Goal: Check status: Check status

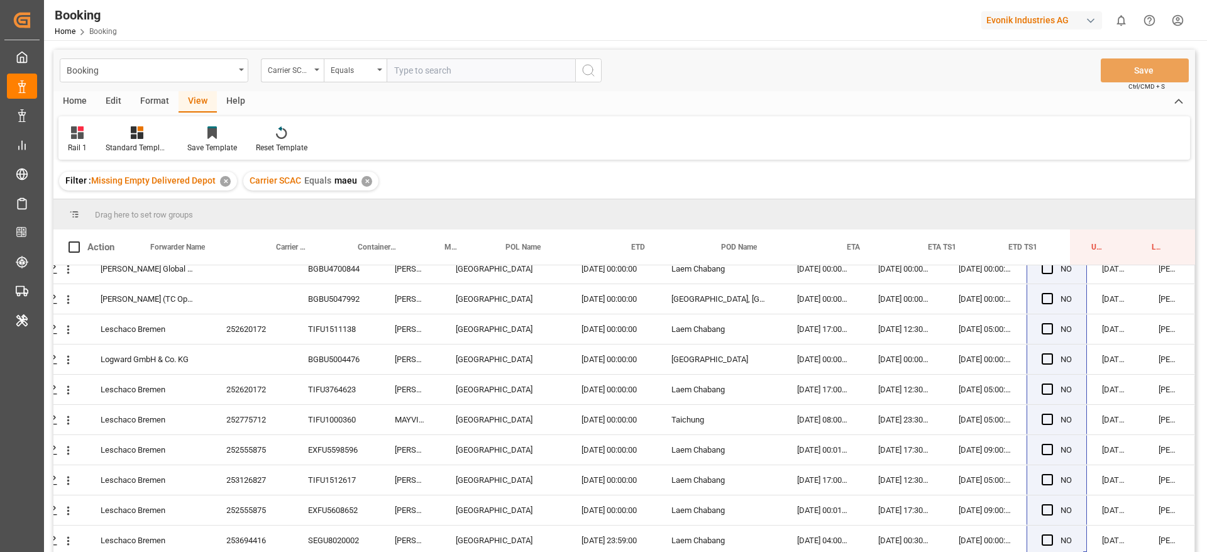
scroll to position [186, 0]
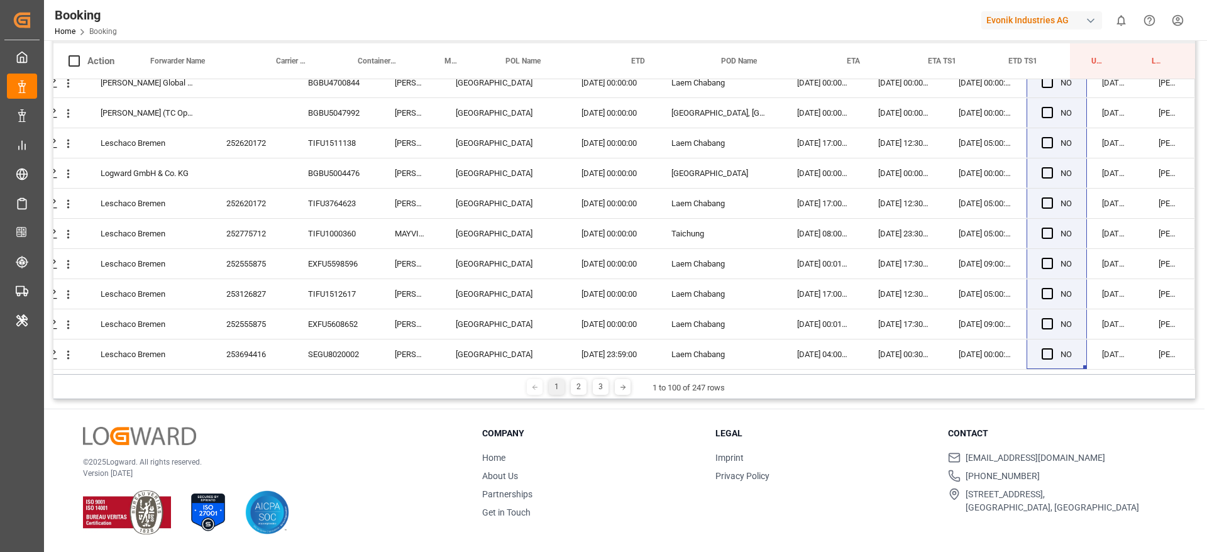
click at [577, 377] on div "1 2 3 1 to 100 of 247 rows" at bounding box center [624, 386] width 1142 height 25
click at [577, 385] on div "2" at bounding box center [579, 387] width 16 height 16
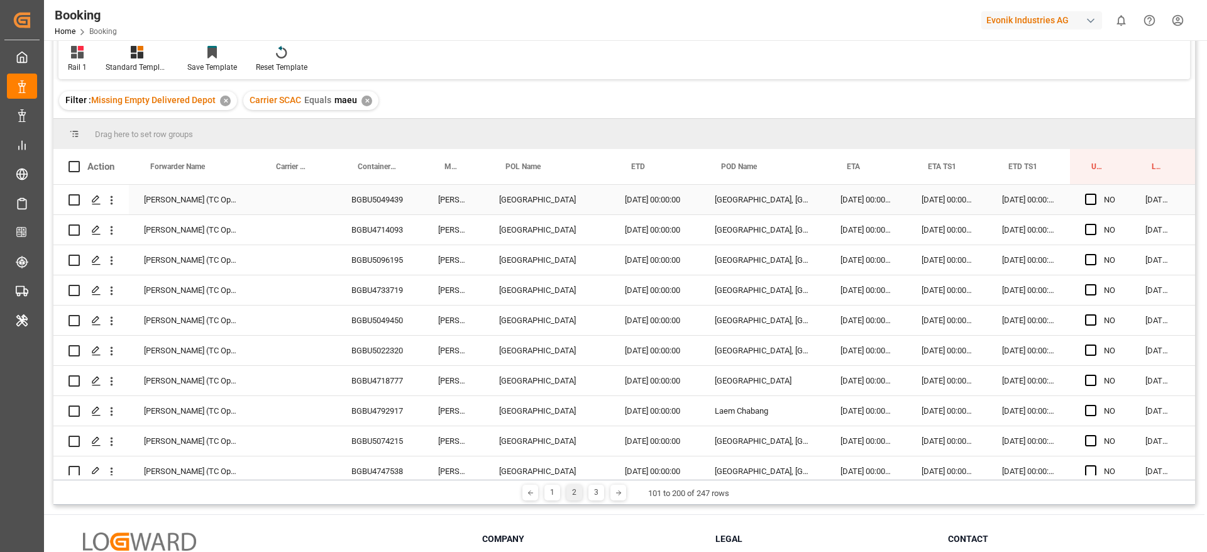
scroll to position [0, 1]
click at [402, 195] on div "BGBU5049439" at bounding box center [378, 200] width 87 height 30
click at [1086, 205] on div "Press SPACE to select this row." at bounding box center [1093, 199] width 19 height 29
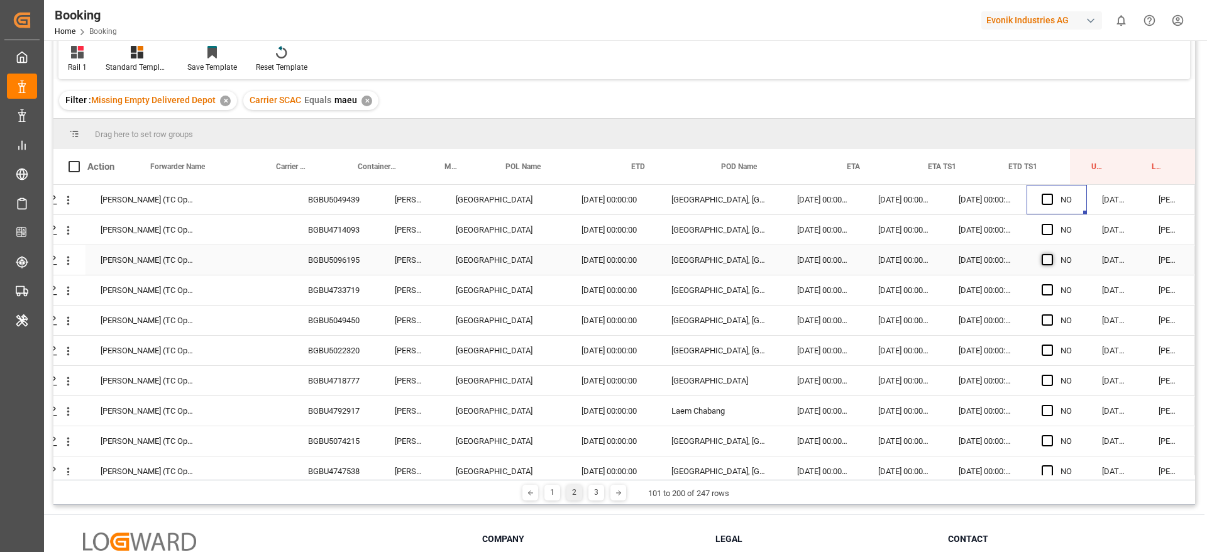
scroll to position [0, 0]
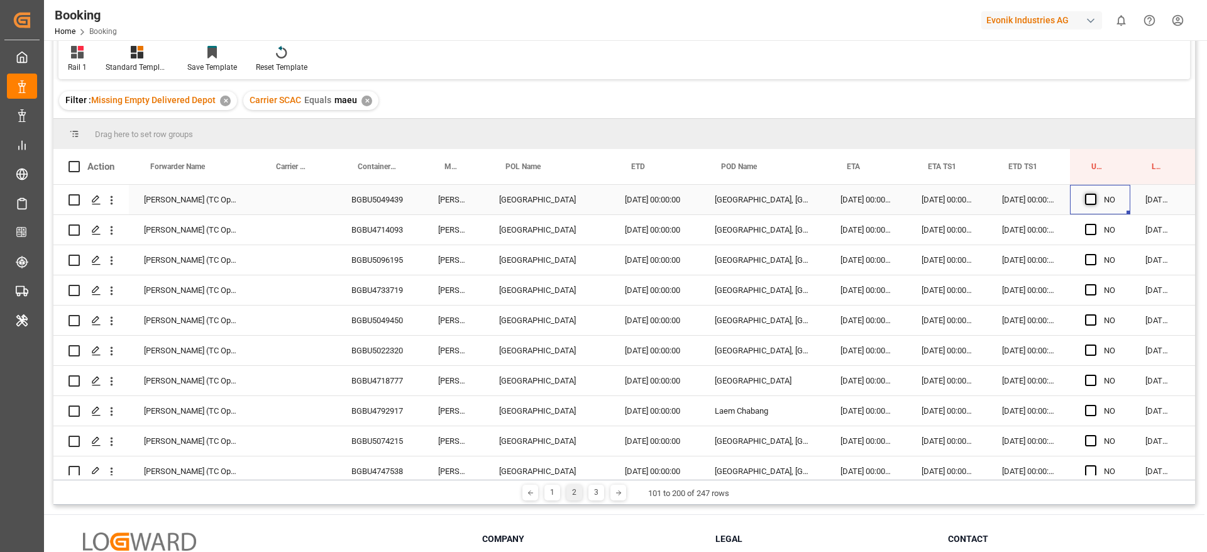
click at [1089, 202] on span "Press SPACE to select this row." at bounding box center [1090, 199] width 11 height 11
click at [1094, 194] on input "Press SPACE to select this row." at bounding box center [1094, 194] width 0 height 0
click at [393, 231] on div "BGBU4714093" at bounding box center [379, 230] width 87 height 30
click at [1087, 228] on span "Press SPACE to select this row." at bounding box center [1090, 229] width 11 height 11
click at [1094, 224] on input "Press SPACE to select this row." at bounding box center [1094, 224] width 0 height 0
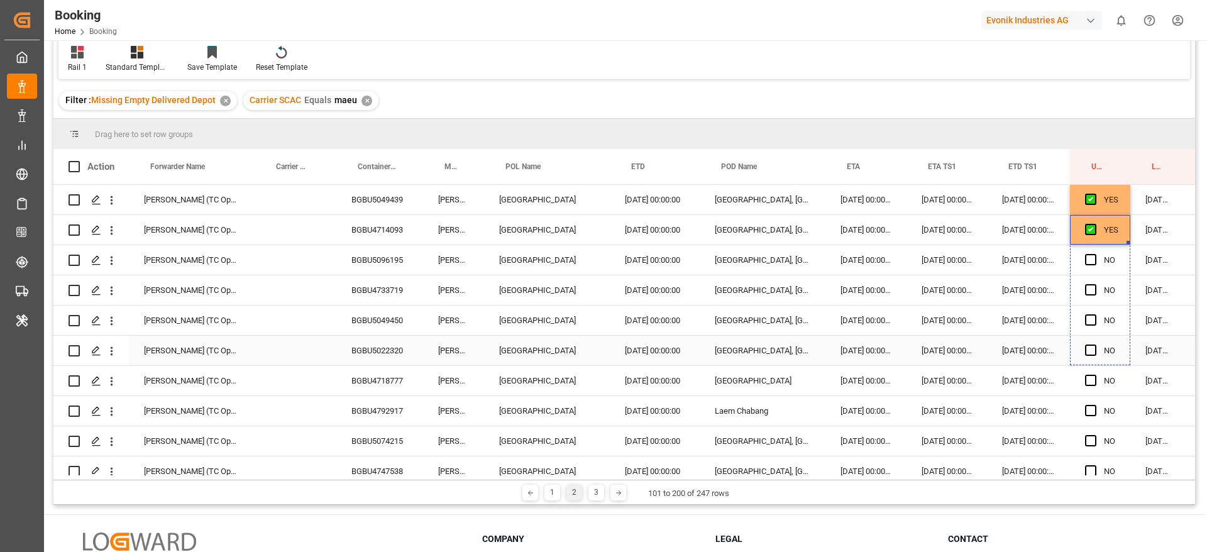
drag, startPoint x: 1127, startPoint y: 243, endPoint x: 1113, endPoint y: 350, distance: 108.4
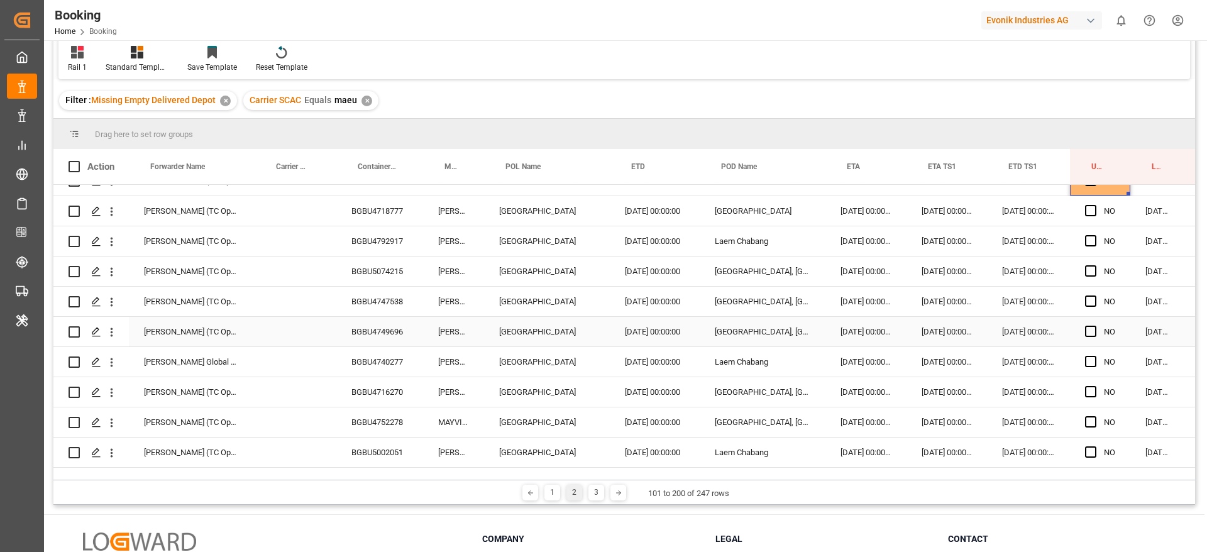
scroll to position [116, 0]
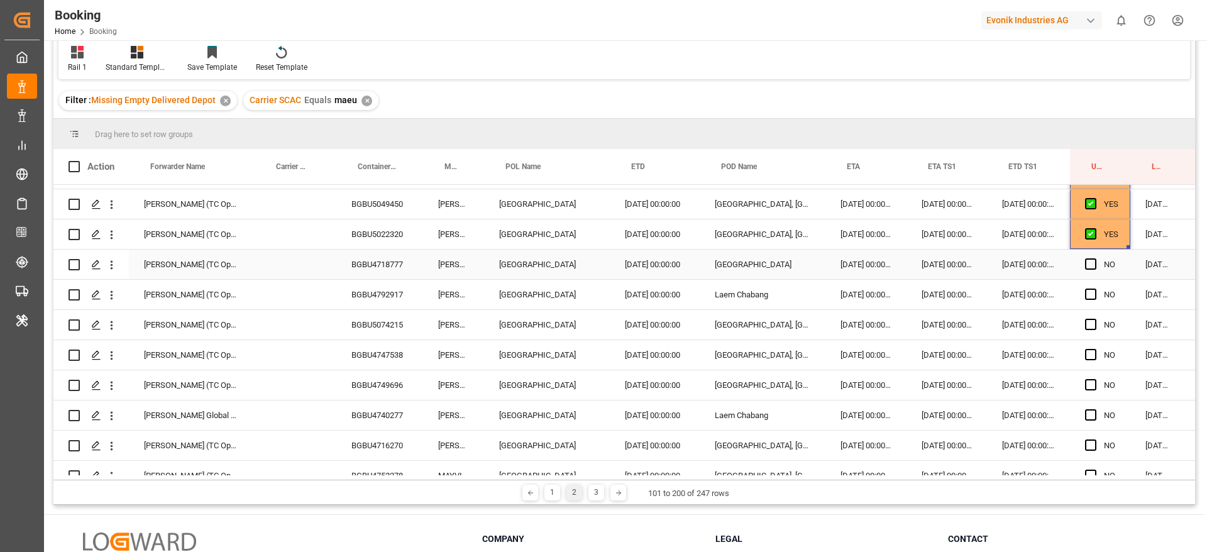
click at [405, 258] on div "BGBU4718777" at bounding box center [379, 265] width 87 height 30
click at [1089, 265] on span "Press SPACE to select this row." at bounding box center [1090, 263] width 11 height 11
click at [1094, 258] on input "Press SPACE to select this row." at bounding box center [1094, 258] width 0 height 0
click at [378, 290] on div "BGBU4792917" at bounding box center [379, 295] width 87 height 30
click at [1087, 296] on span "Press SPACE to select this row." at bounding box center [1090, 294] width 11 height 11
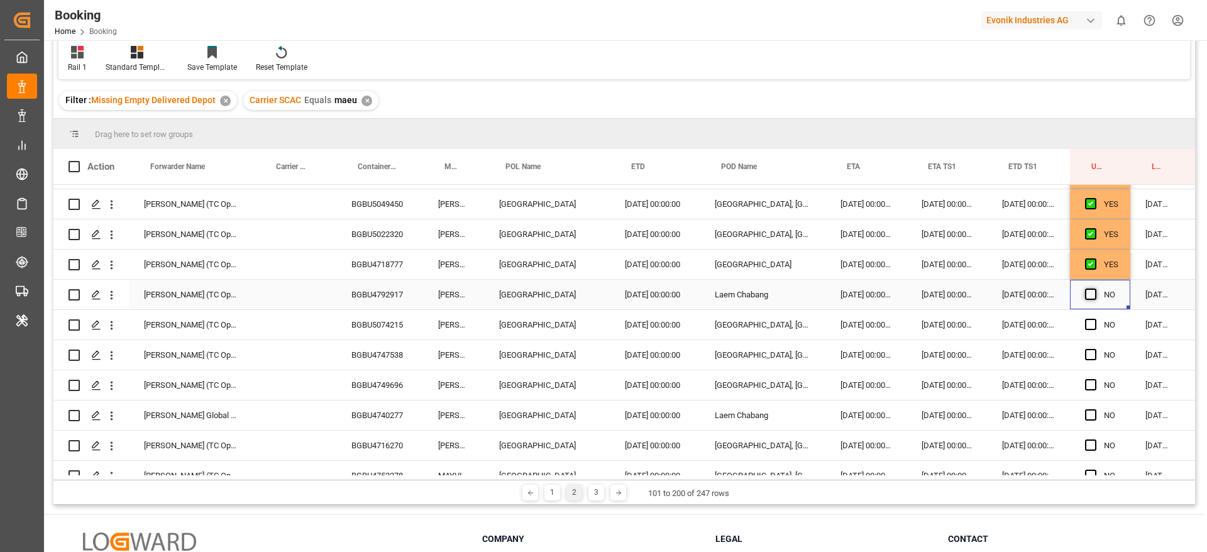
click at [1094, 289] on input "Press SPACE to select this row." at bounding box center [1094, 289] width 0 height 0
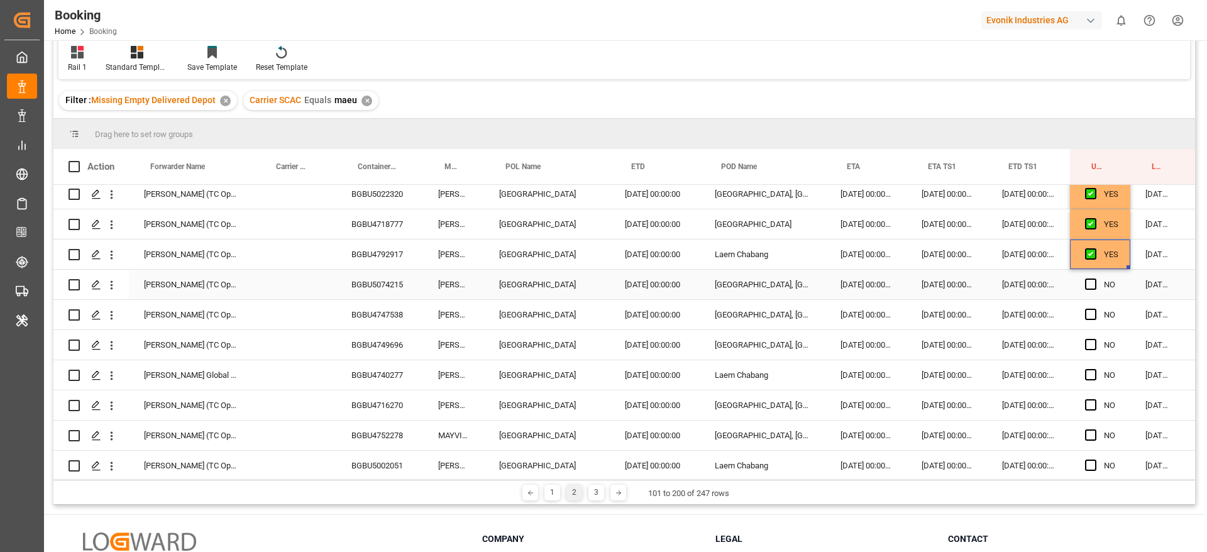
scroll to position [158, 0]
click at [420, 281] on div "BGBU5074215" at bounding box center [379, 283] width 87 height 30
click at [1086, 285] on span "Press SPACE to select this row." at bounding box center [1090, 282] width 11 height 11
click at [1094, 277] on input "Press SPACE to select this row." at bounding box center [1094, 277] width 0 height 0
click at [386, 304] on div "BGBU4747538" at bounding box center [379, 314] width 87 height 30
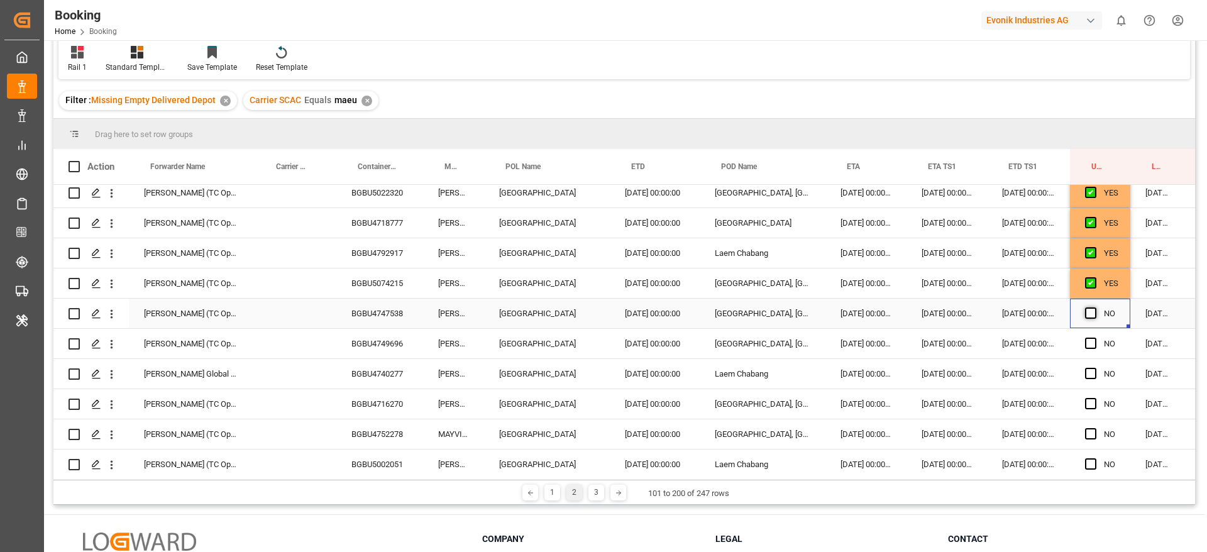
click at [1092, 309] on span "Press SPACE to select this row." at bounding box center [1090, 312] width 11 height 11
click at [1094, 307] on input "Press SPACE to select this row." at bounding box center [1094, 307] width 0 height 0
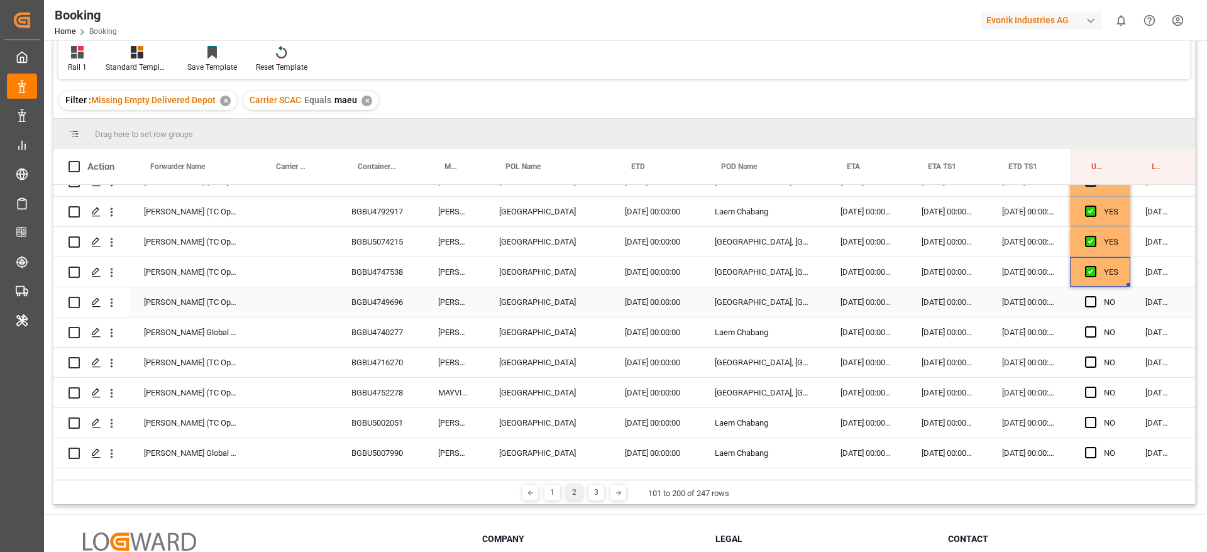
scroll to position [200, 0]
click at [1087, 304] on span "Press SPACE to select this row." at bounding box center [1090, 300] width 11 height 11
click at [1094, 295] on input "Press SPACE to select this row." at bounding box center [1094, 295] width 0 height 0
click at [1090, 334] on span "Press SPACE to select this row." at bounding box center [1090, 331] width 11 height 11
click at [1094, 326] on input "Press SPACE to select this row." at bounding box center [1094, 326] width 0 height 0
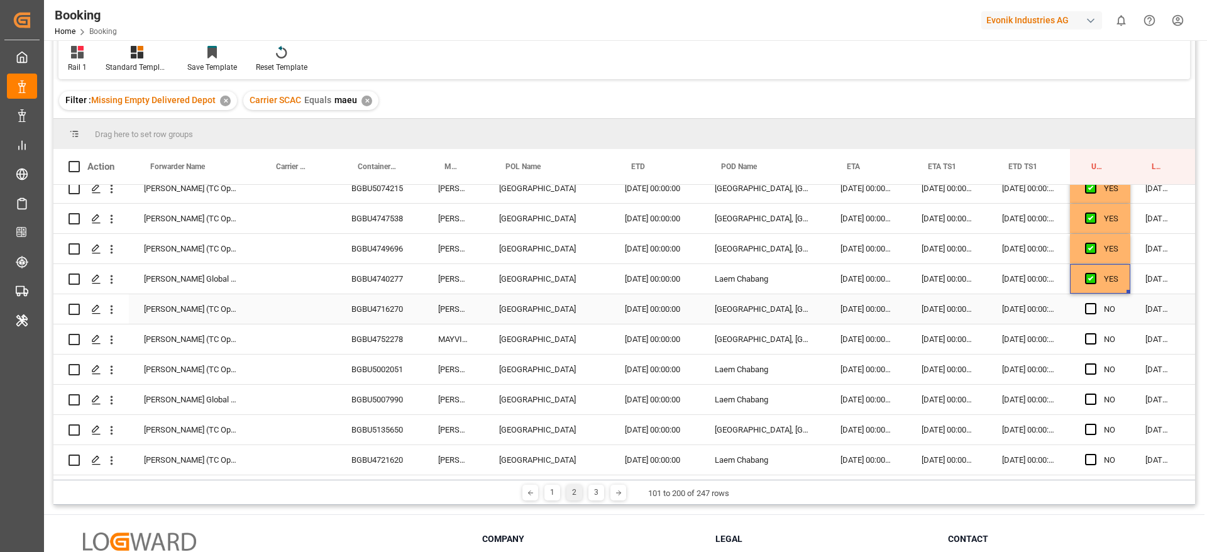
scroll to position [255, 0]
click at [396, 302] on div "BGBU4716270" at bounding box center [379, 307] width 87 height 30
click at [1087, 309] on span "Press SPACE to select this row." at bounding box center [1090, 306] width 11 height 11
click at [1094, 301] on input "Press SPACE to select this row." at bounding box center [1094, 301] width 0 height 0
click at [1087, 309] on span "Press SPACE to select this row." at bounding box center [1090, 306] width 11 height 11
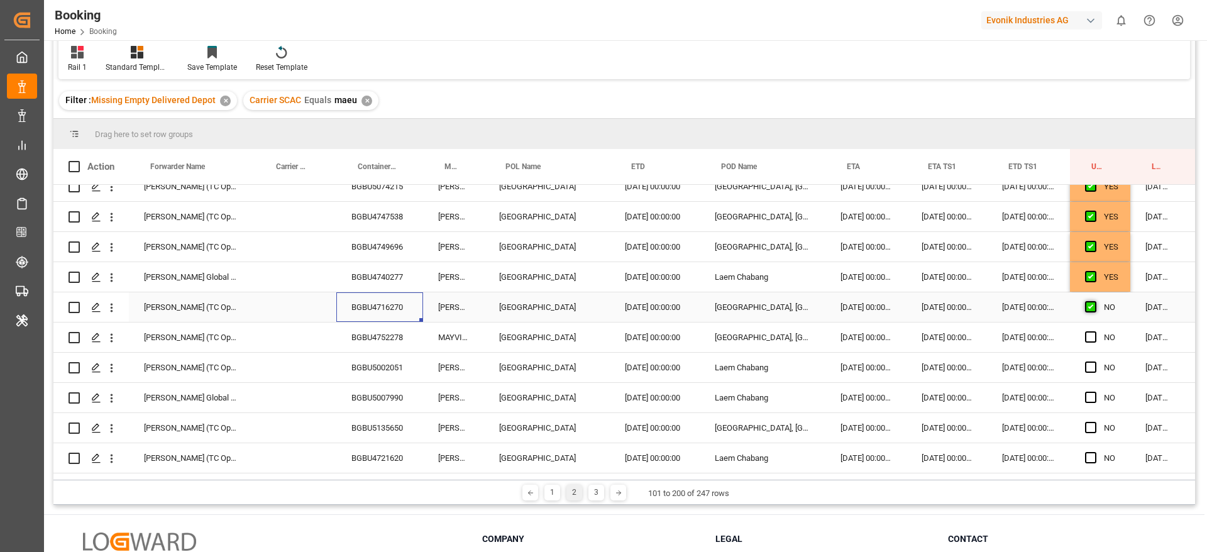
click at [1094, 301] on input "Press SPACE to select this row." at bounding box center [1094, 301] width 0 height 0
click at [1047, 316] on div "[DATE] 00:00:00" at bounding box center [1028, 307] width 83 height 30
click at [1089, 305] on span "Press SPACE to select this row." at bounding box center [1090, 306] width 11 height 11
click at [1094, 301] on input "Press SPACE to select this row." at bounding box center [1094, 301] width 0 height 0
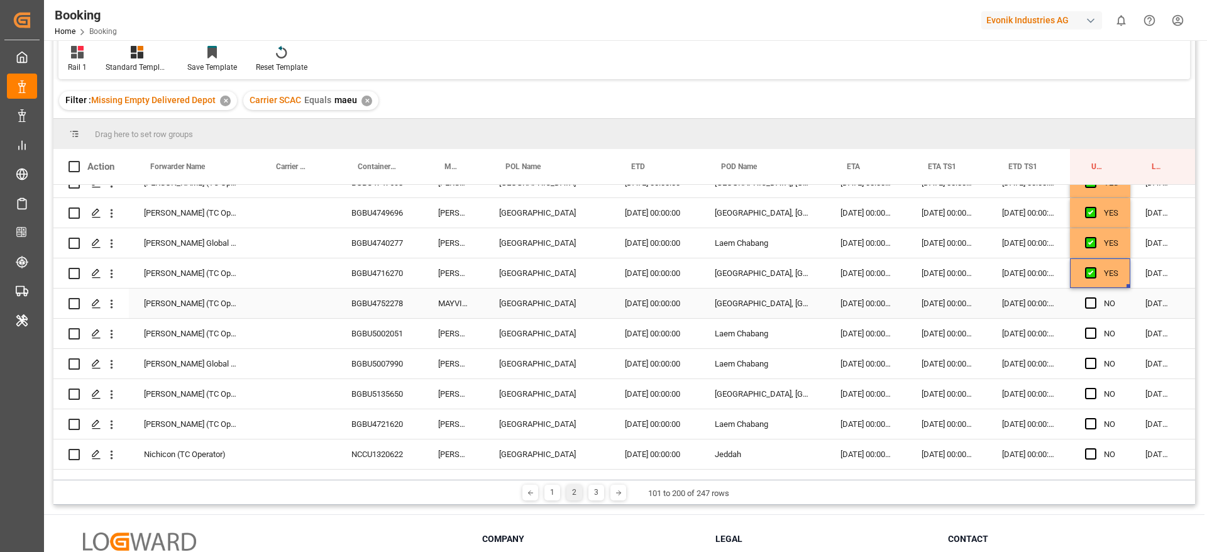
scroll to position [290, 0]
click at [1089, 307] on span "Press SPACE to select this row." at bounding box center [1090, 301] width 11 height 11
click at [1094, 296] on input "Press SPACE to select this row." at bounding box center [1094, 296] width 0 height 0
click at [1093, 303] on span "Press SPACE to select this row." at bounding box center [1090, 301] width 11 height 11
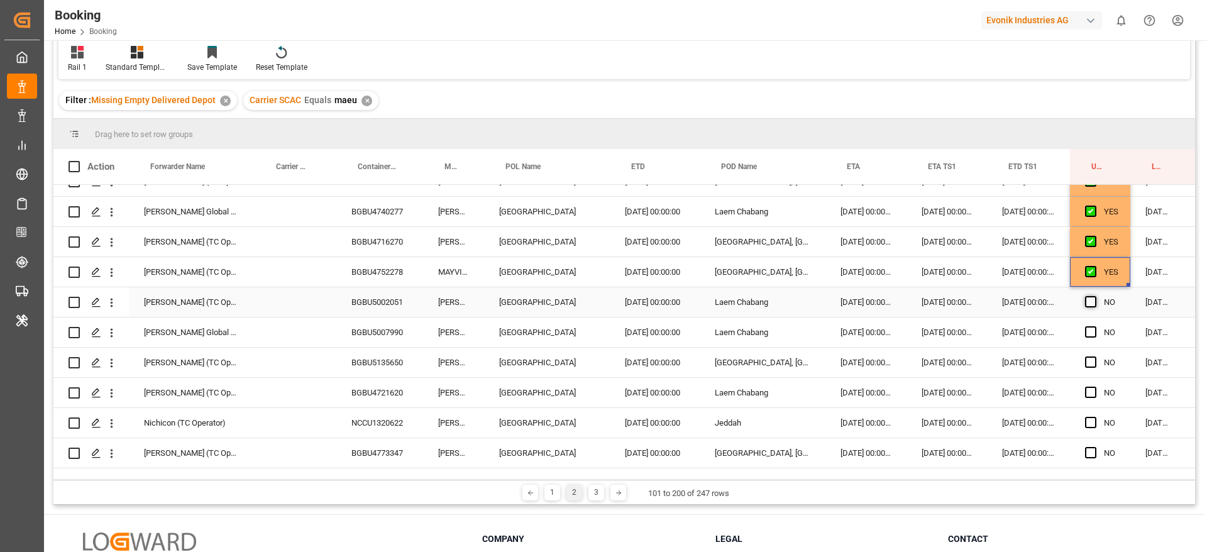
click at [1094, 296] on input "Press SPACE to select this row." at bounding box center [1094, 296] width 0 height 0
click at [1093, 326] on span "Press SPACE to select this row." at bounding box center [1090, 331] width 11 height 11
click at [1094, 326] on input "Press SPACE to select this row." at bounding box center [1094, 326] width 0 height 0
click at [393, 316] on div "BGBU5002051" at bounding box center [379, 302] width 87 height 30
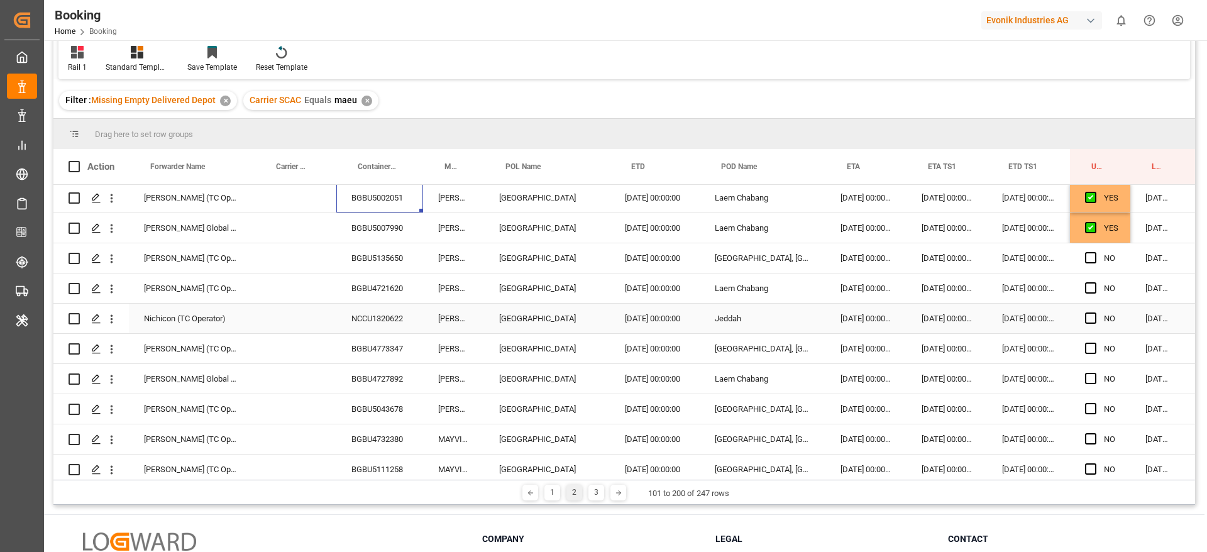
scroll to position [426, 0]
click at [1087, 257] on span "Press SPACE to select this row." at bounding box center [1090, 256] width 11 height 11
click at [1094, 251] on input "Press SPACE to select this row." at bounding box center [1094, 251] width 0 height 0
click at [1091, 281] on span "Press SPACE to select this row." at bounding box center [1090, 286] width 11 height 11
click at [1094, 281] on input "Press SPACE to select this row." at bounding box center [1094, 281] width 0 height 0
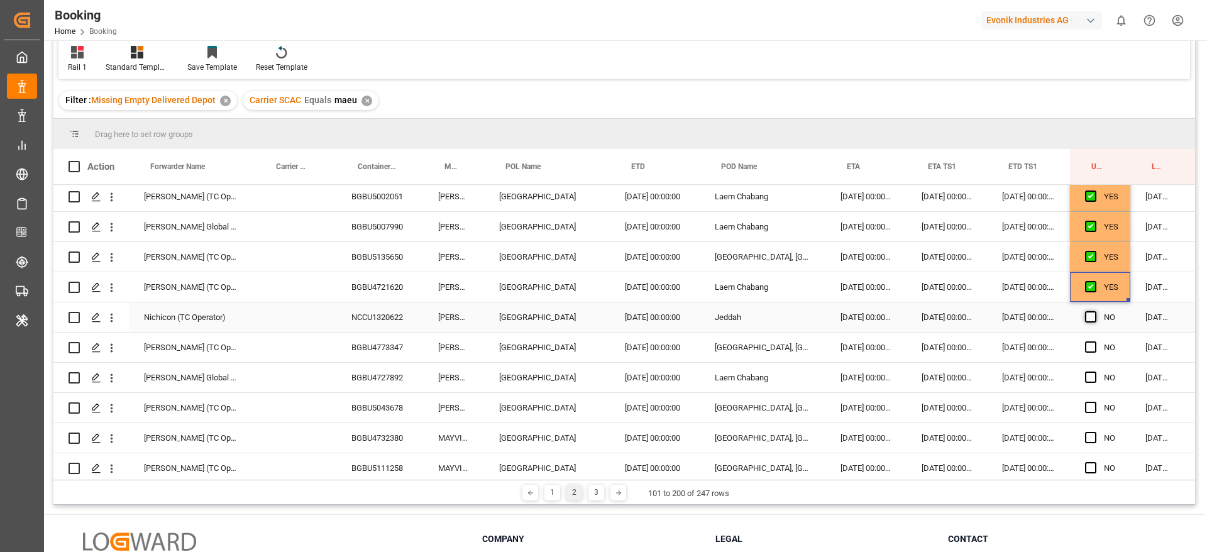
click at [1089, 316] on span "Press SPACE to select this row." at bounding box center [1090, 316] width 11 height 11
click at [1094, 311] on input "Press SPACE to select this row." at bounding box center [1094, 311] width 0 height 0
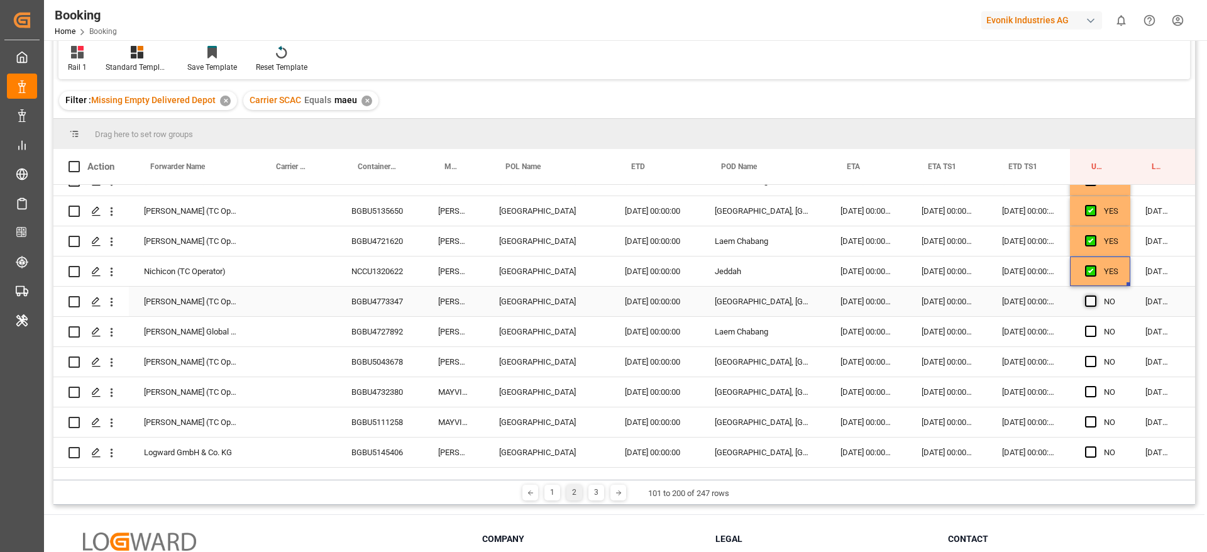
click at [1089, 302] on span "Press SPACE to select this row." at bounding box center [1090, 300] width 11 height 11
click at [1094, 295] on input "Press SPACE to select this row." at bounding box center [1094, 295] width 0 height 0
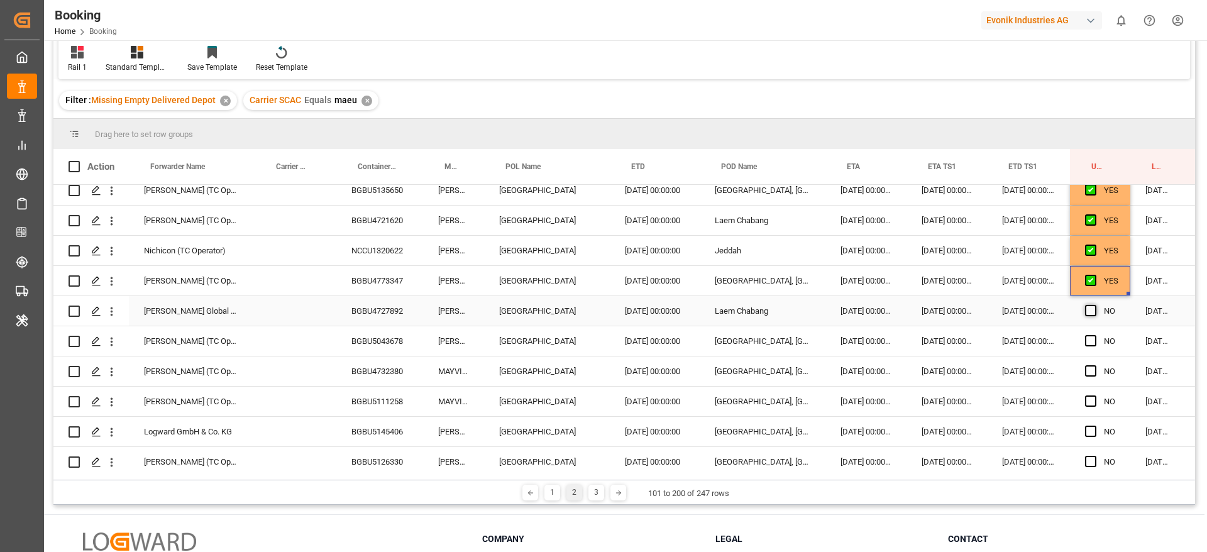
click at [1089, 309] on span "Press SPACE to select this row." at bounding box center [1090, 310] width 11 height 11
click at [1094, 305] on input "Press SPACE to select this row." at bounding box center [1094, 305] width 0 height 0
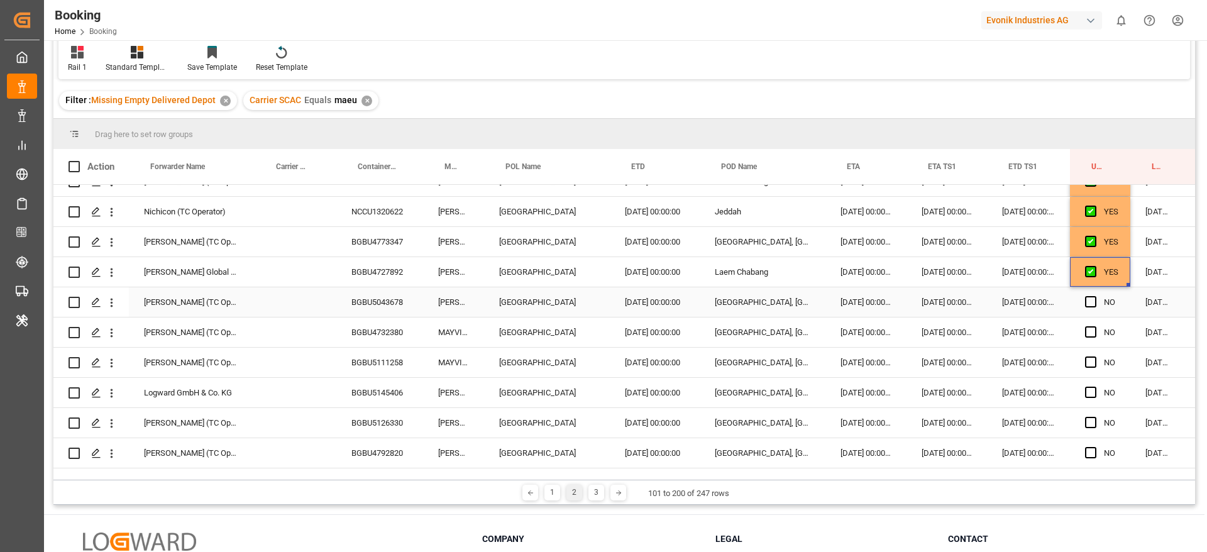
scroll to position [532, 0]
click at [390, 268] on div "BGBU4727892" at bounding box center [379, 271] width 87 height 30
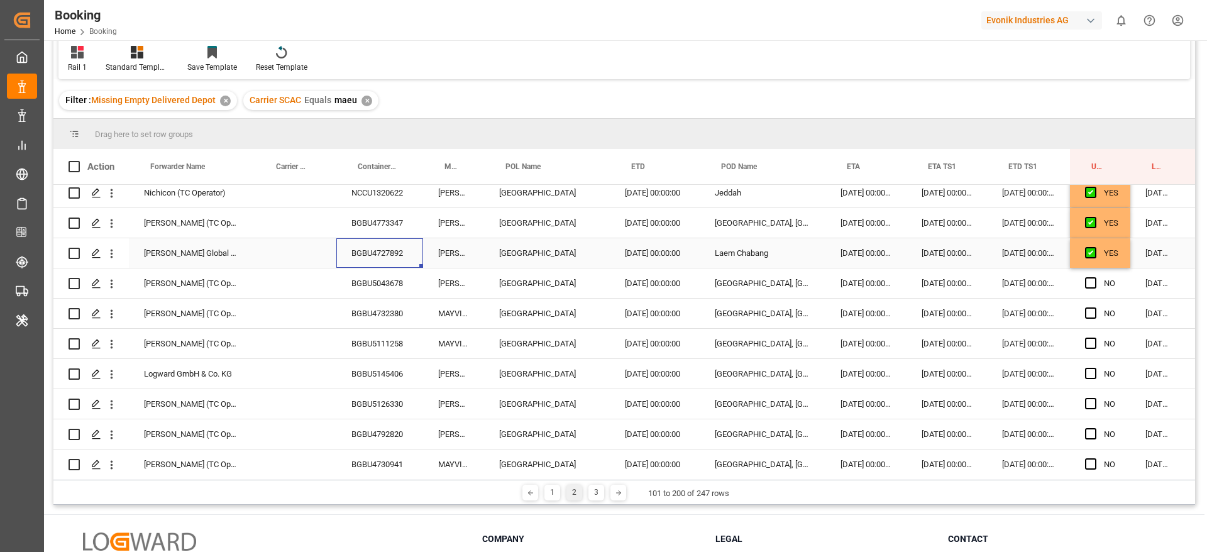
scroll to position [552, 0]
click at [1095, 280] on span "Press SPACE to select this row." at bounding box center [1090, 280] width 11 height 11
click at [1094, 275] on input "Press SPACE to select this row." at bounding box center [1094, 275] width 0 height 0
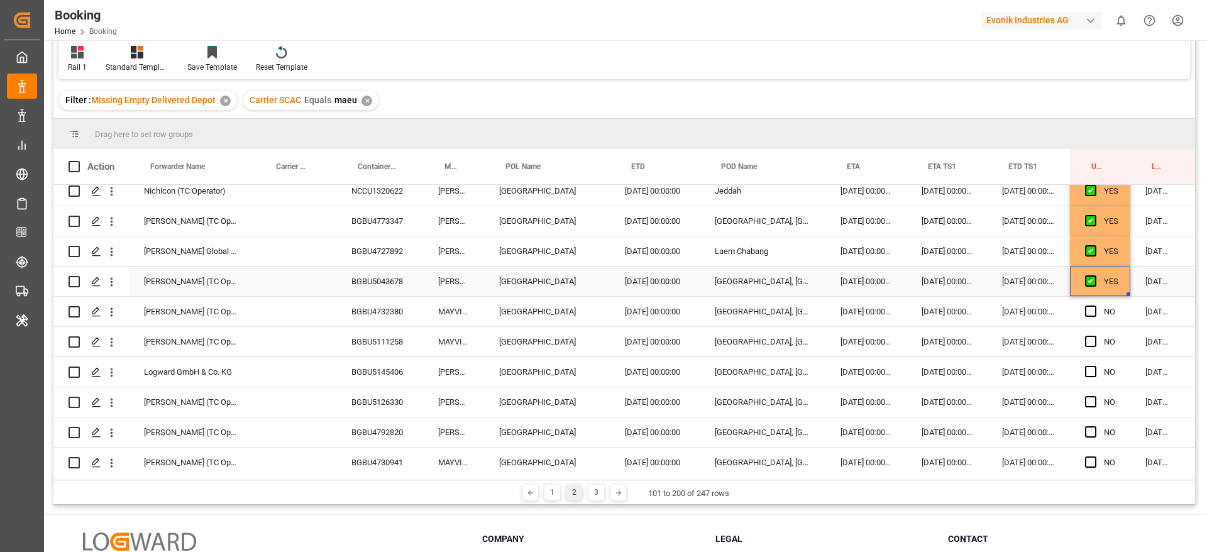
scroll to position [607, 0]
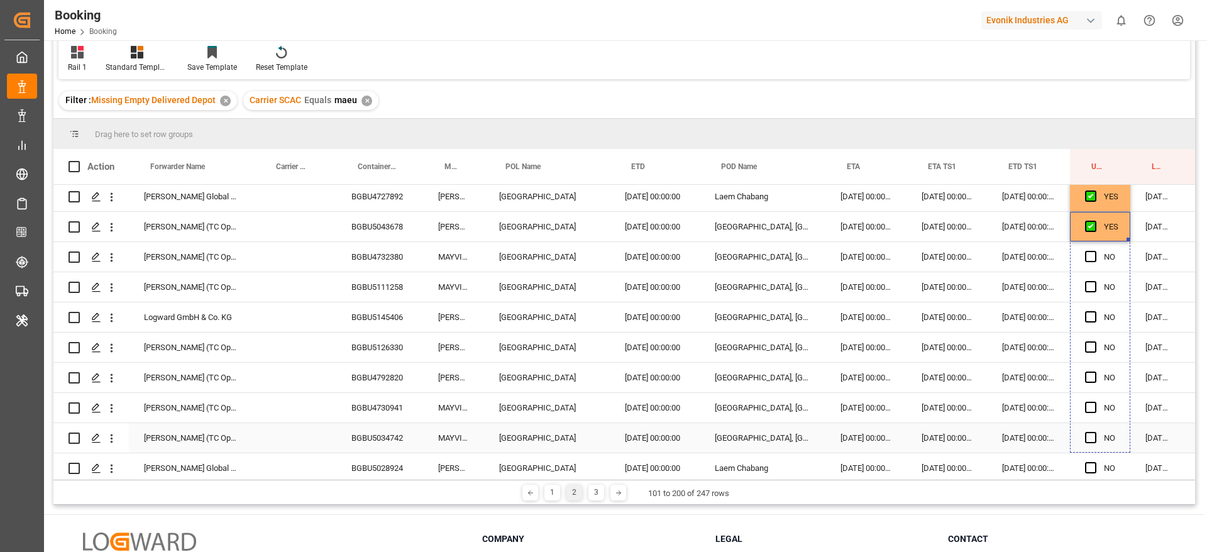
drag, startPoint x: 1127, startPoint y: 239, endPoint x: 1125, endPoint y: 432, distance: 193.6
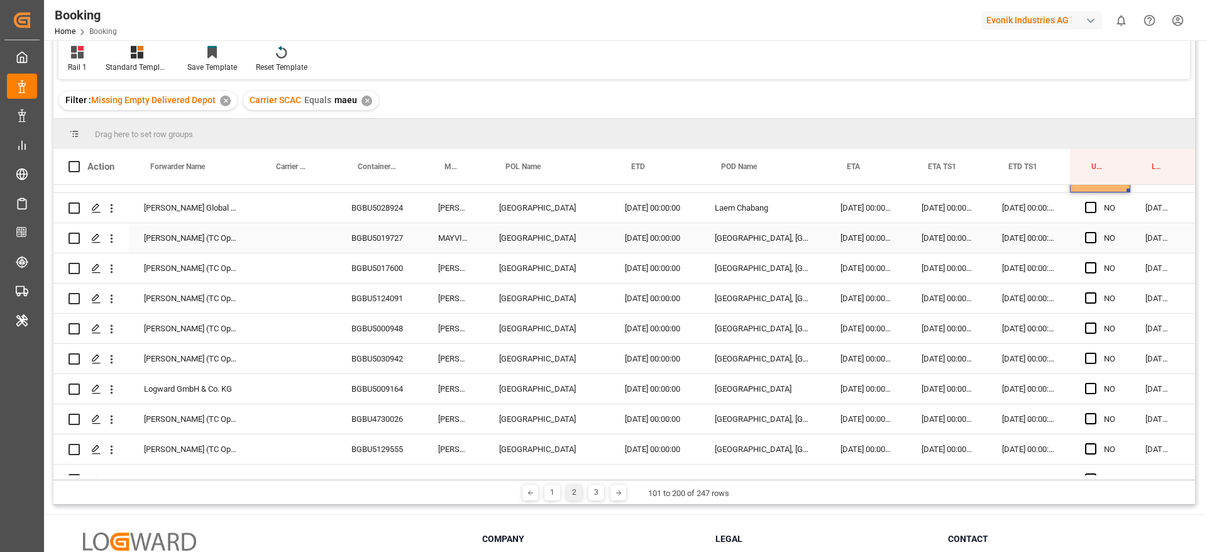
scroll to position [842, 0]
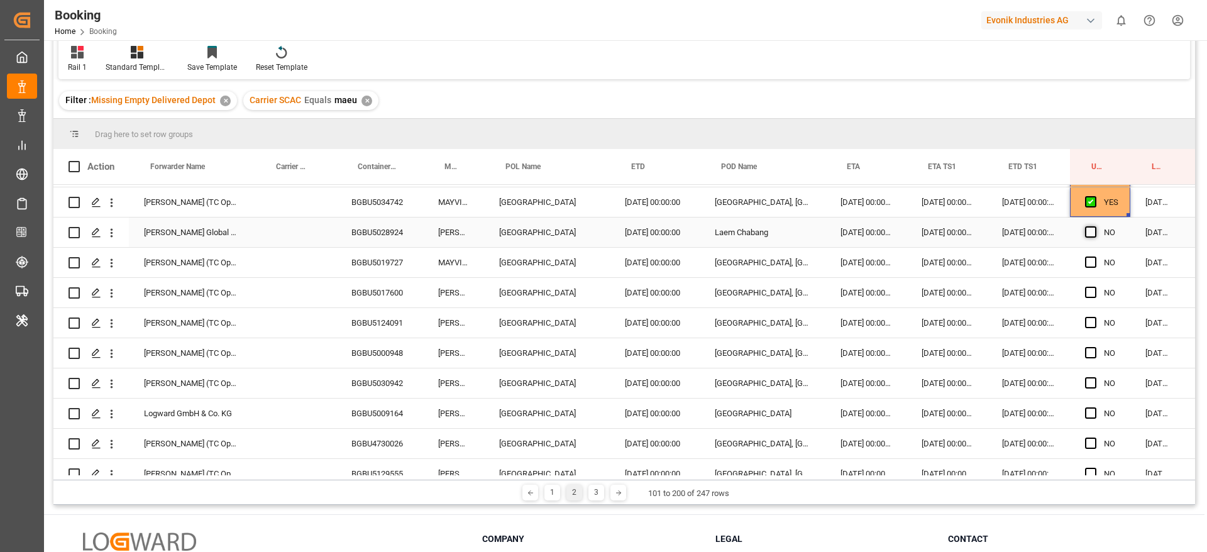
click at [1086, 233] on span "Press SPACE to select this row." at bounding box center [1090, 231] width 11 height 11
click at [1094, 226] on input "Press SPACE to select this row." at bounding box center [1094, 226] width 0 height 0
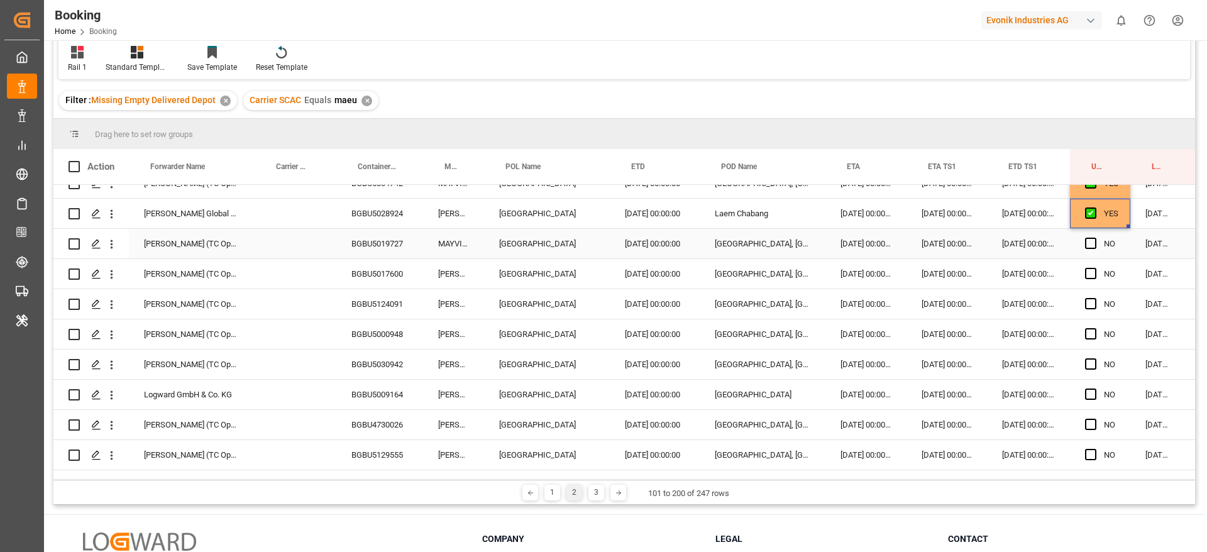
scroll to position [864, 0]
click at [411, 243] on div "BGBU5019727" at bounding box center [379, 241] width 87 height 30
click at [1086, 241] on span "Press SPACE to select this row." at bounding box center [1090, 240] width 11 height 11
click at [1094, 235] on input "Press SPACE to select this row." at bounding box center [1094, 235] width 0 height 0
click at [1091, 268] on span "Press SPACE to select this row." at bounding box center [1090, 270] width 11 height 11
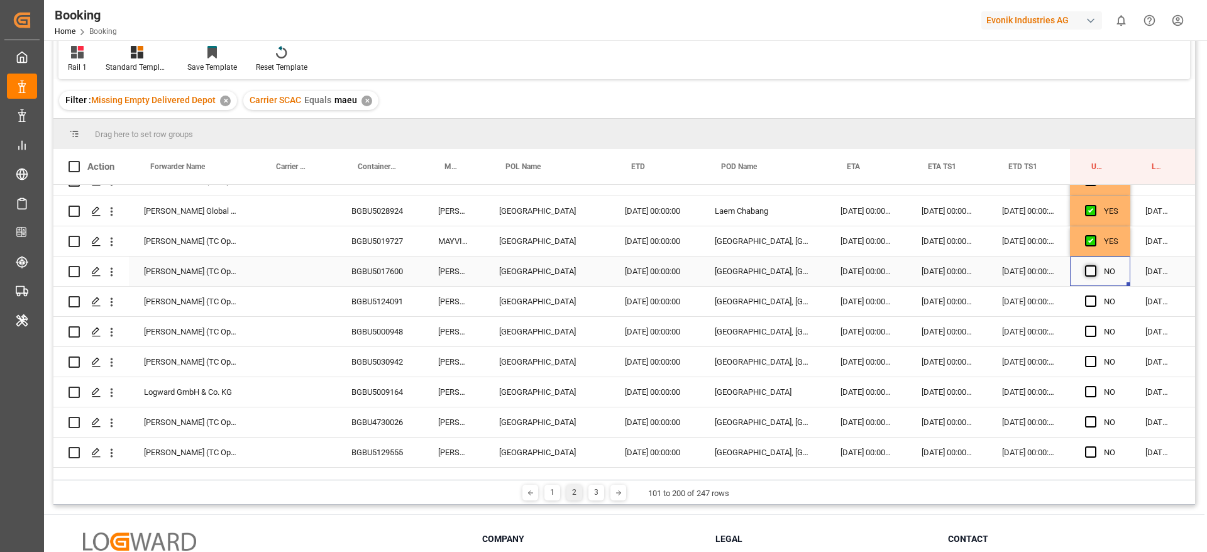
click at [1094, 265] on input "Press SPACE to select this row." at bounding box center [1094, 265] width 0 height 0
click at [1092, 296] on span "Press SPACE to select this row." at bounding box center [1090, 300] width 11 height 11
click at [1094, 295] on input "Press SPACE to select this row." at bounding box center [1094, 295] width 0 height 0
click at [1094, 329] on span "Press SPACE to select this row." at bounding box center [1090, 331] width 11 height 11
click at [1094, 326] on input "Press SPACE to select this row." at bounding box center [1094, 326] width 0 height 0
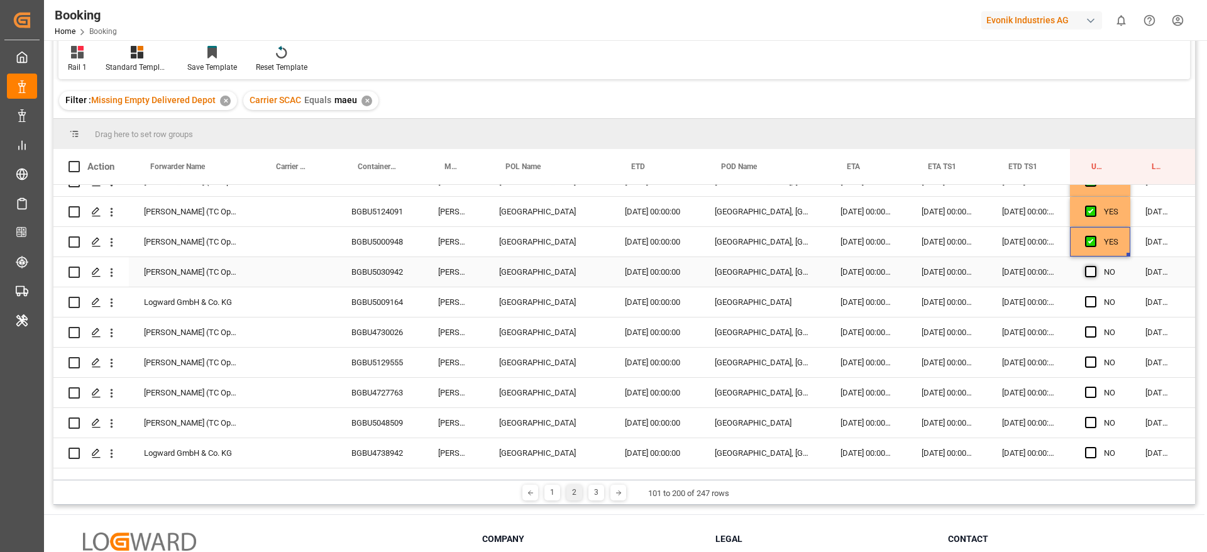
scroll to position [954, 0]
click at [1091, 335] on span "Press SPACE to select this row." at bounding box center [1090, 331] width 11 height 11
click at [1094, 326] on input "Press SPACE to select this row." at bounding box center [1094, 326] width 0 height 0
click at [1091, 364] on span "Press SPACE to select this row." at bounding box center [1090, 361] width 11 height 11
click at [1094, 356] on input "Press SPACE to select this row." at bounding box center [1094, 356] width 0 height 0
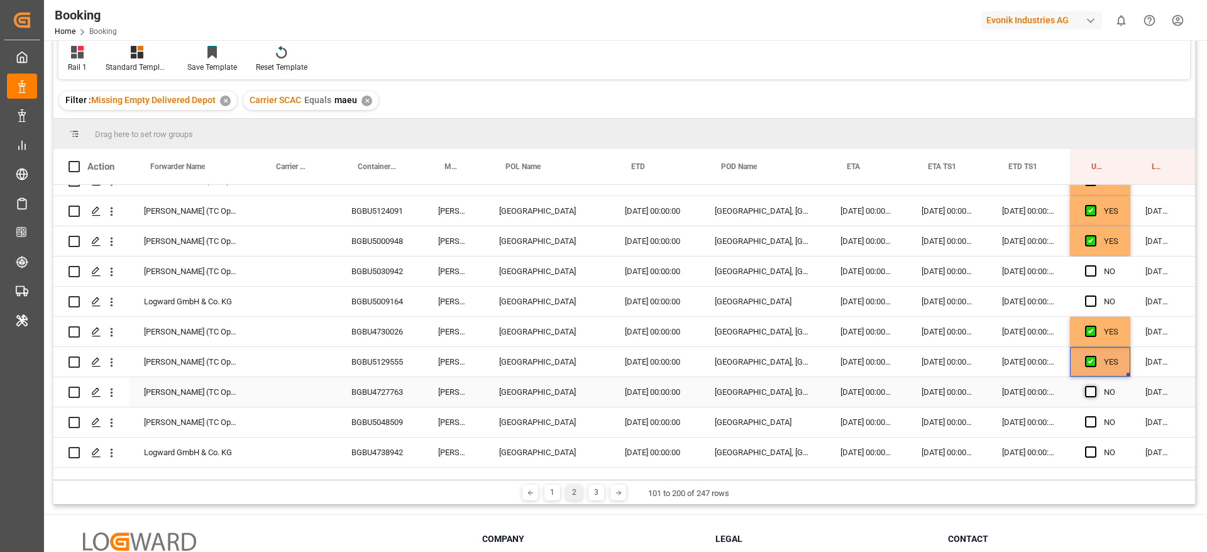
click at [1092, 390] on span "Press SPACE to select this row." at bounding box center [1090, 391] width 11 height 11
click at [1094, 386] on input "Press SPACE to select this row." at bounding box center [1094, 386] width 0 height 0
click at [1086, 305] on span "Press SPACE to select this row." at bounding box center [1090, 300] width 11 height 11
click at [1094, 295] on input "Press SPACE to select this row." at bounding box center [1094, 295] width 0 height 0
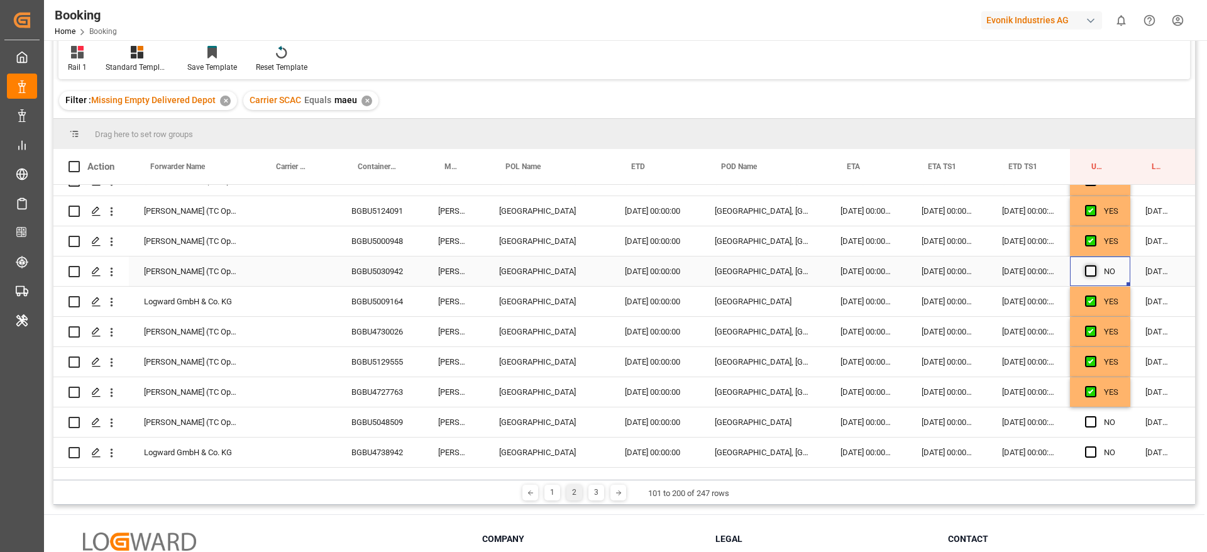
click at [1086, 268] on span "Press SPACE to select this row." at bounding box center [1090, 270] width 11 height 11
click at [1094, 265] on input "Press SPACE to select this row." at bounding box center [1094, 265] width 0 height 0
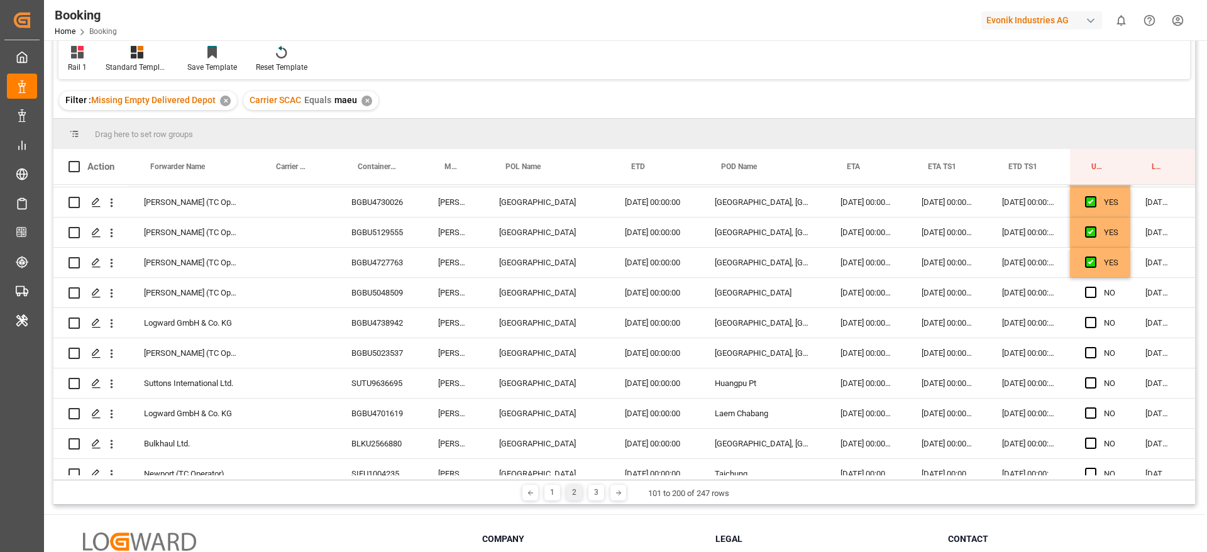
scroll to position [1084, 0]
click at [1087, 291] on span "Press SPACE to select this row." at bounding box center [1090, 291] width 11 height 11
click at [1094, 286] on input "Press SPACE to select this row." at bounding box center [1094, 286] width 0 height 0
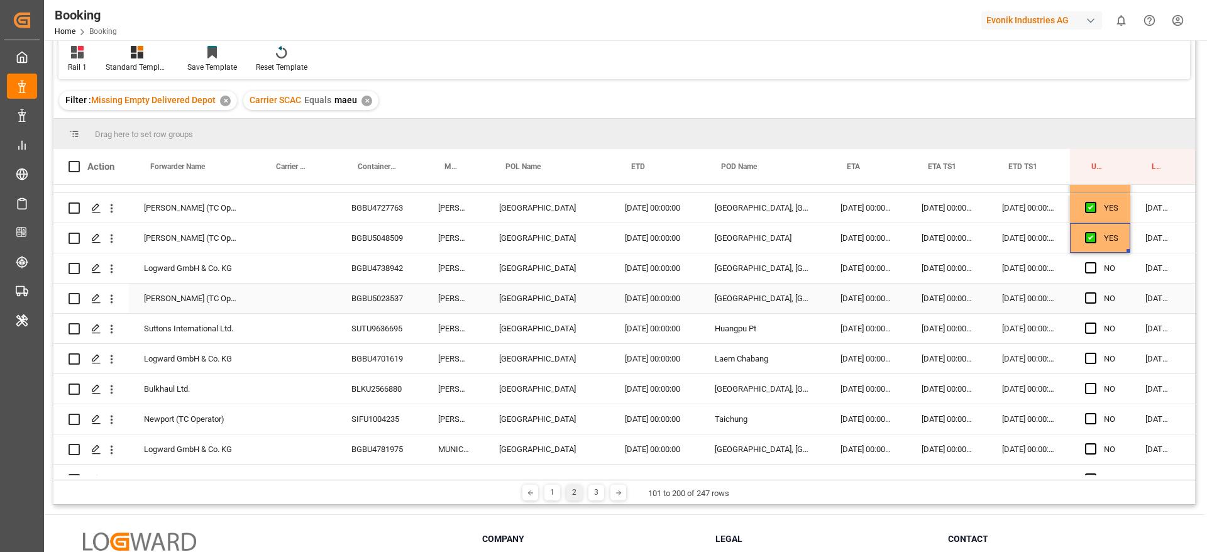
scroll to position [1139, 0]
click at [1094, 269] on span "Press SPACE to select this row." at bounding box center [1090, 266] width 11 height 11
click at [1094, 261] on input "Press SPACE to select this row." at bounding box center [1094, 261] width 0 height 0
click at [1094, 299] on span "Press SPACE to select this row." at bounding box center [1090, 297] width 11 height 11
click at [1094, 292] on input "Press SPACE to select this row." at bounding box center [1094, 292] width 0 height 0
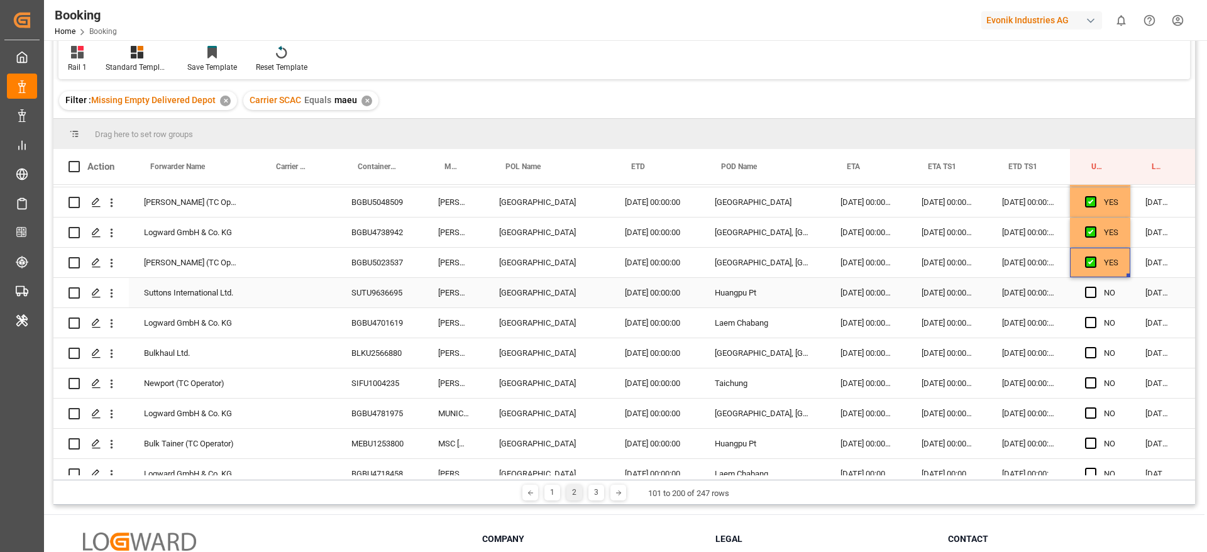
scroll to position [1182, 0]
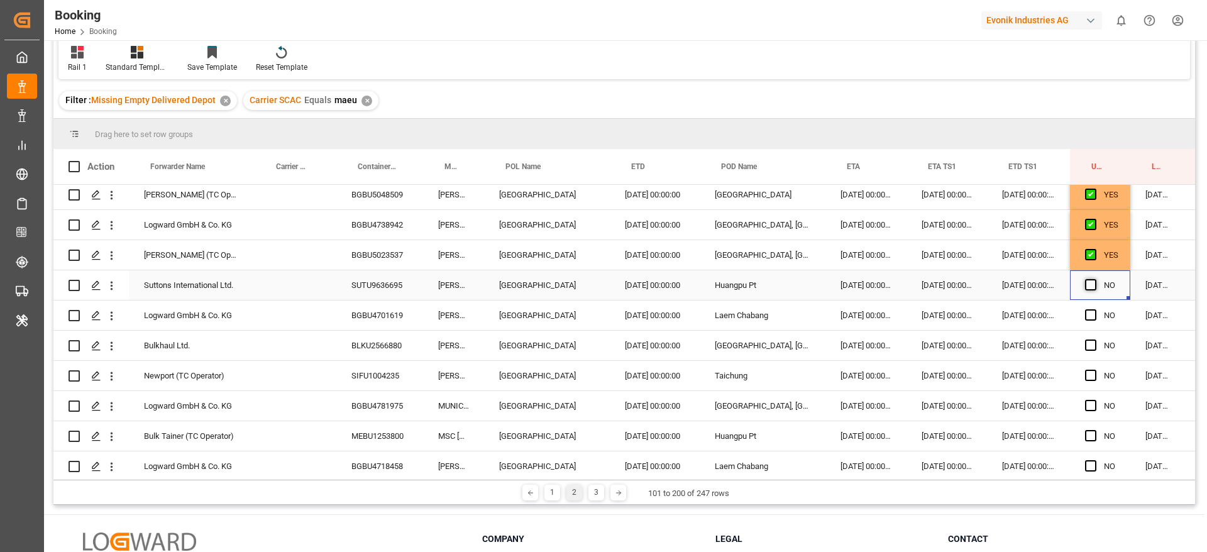
click at [1091, 289] on span "Press SPACE to select this row." at bounding box center [1090, 284] width 11 height 11
click at [1094, 279] on input "Press SPACE to select this row." at bounding box center [1094, 279] width 0 height 0
click at [1096, 319] on span "Press SPACE to select this row." at bounding box center [1090, 314] width 11 height 11
click at [1094, 309] on input "Press SPACE to select this row." at bounding box center [1094, 309] width 0 height 0
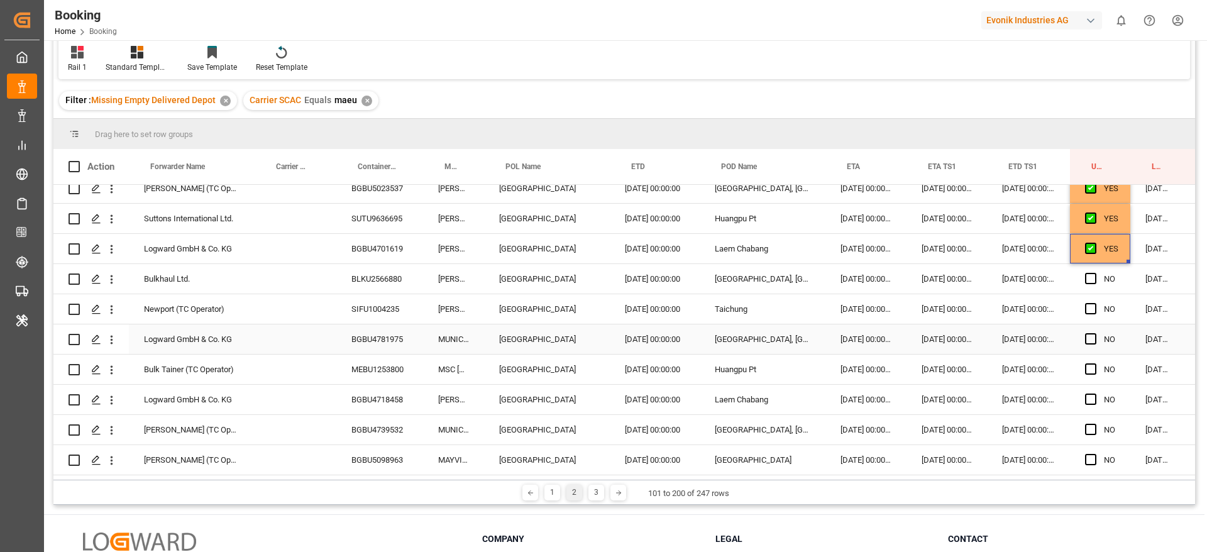
scroll to position [1267, 0]
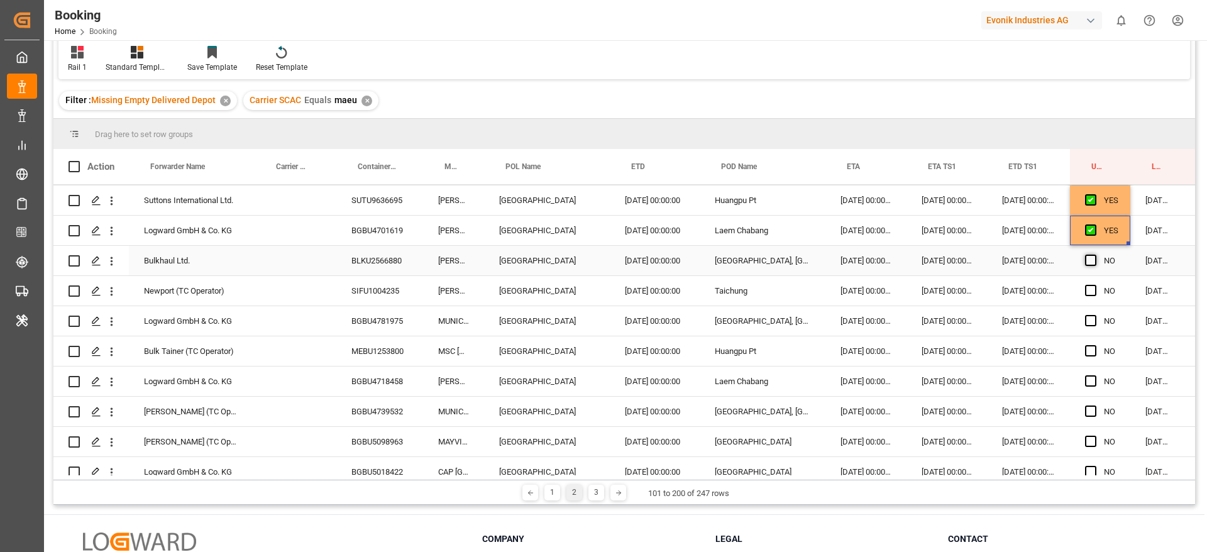
click at [1087, 261] on span "Press SPACE to select this row." at bounding box center [1090, 260] width 11 height 11
click at [1094, 255] on input "Press SPACE to select this row." at bounding box center [1094, 255] width 0 height 0
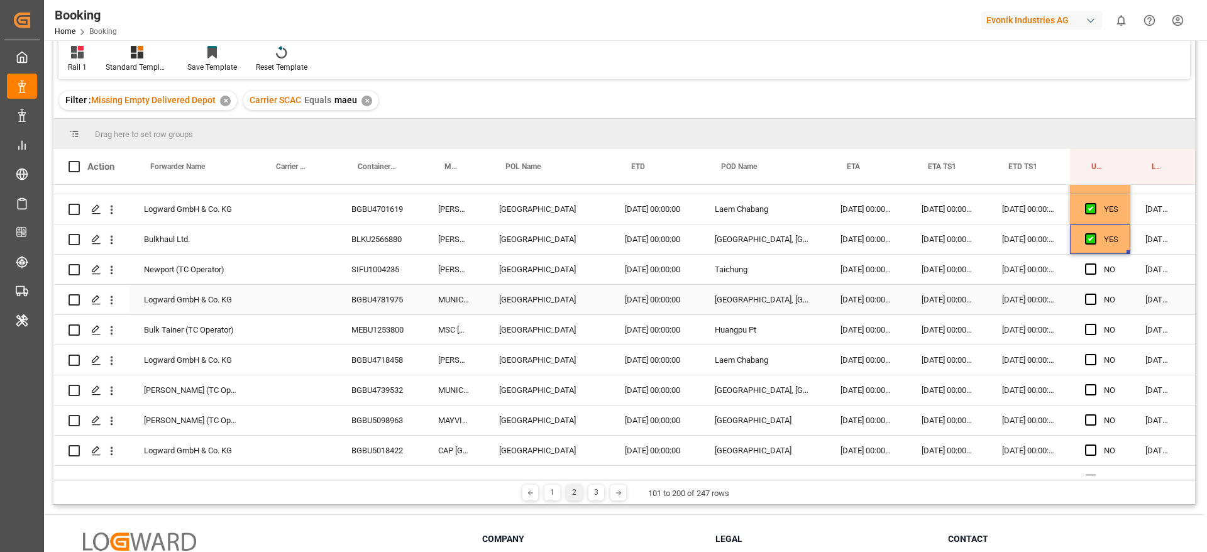
scroll to position [1292, 0]
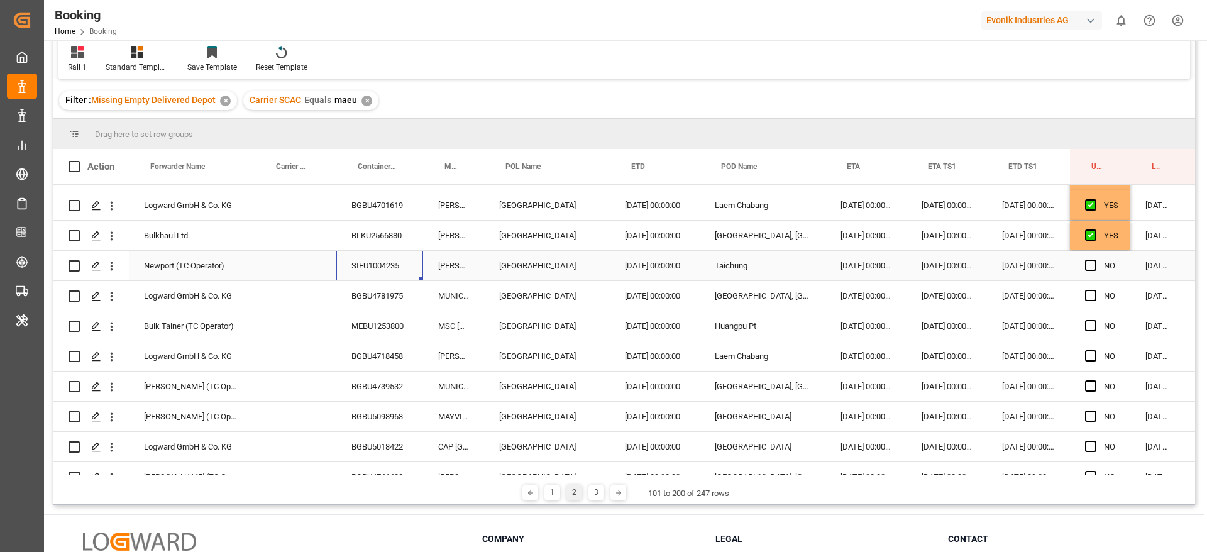
click at [395, 263] on div "SIFU1004235" at bounding box center [379, 266] width 87 height 30
click at [1089, 270] on span "Press SPACE to select this row." at bounding box center [1090, 265] width 11 height 11
click at [1094, 260] on input "Press SPACE to select this row." at bounding box center [1094, 260] width 0 height 0
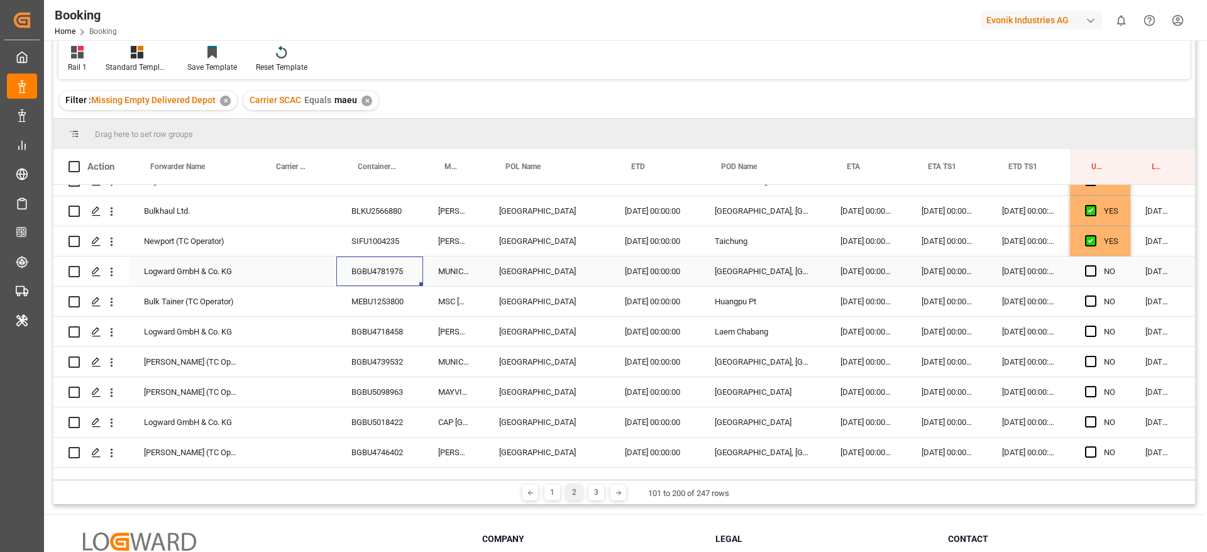
click at [365, 265] on div "BGBU4781975" at bounding box center [379, 271] width 87 height 30
click at [1095, 267] on span "Press SPACE to select this row." at bounding box center [1090, 270] width 11 height 11
click at [1094, 265] on input "Press SPACE to select this row." at bounding box center [1094, 265] width 0 height 0
click at [410, 297] on div "MEBU1253800" at bounding box center [379, 302] width 87 height 30
click at [1089, 301] on span "Press SPACE to select this row." at bounding box center [1090, 300] width 11 height 11
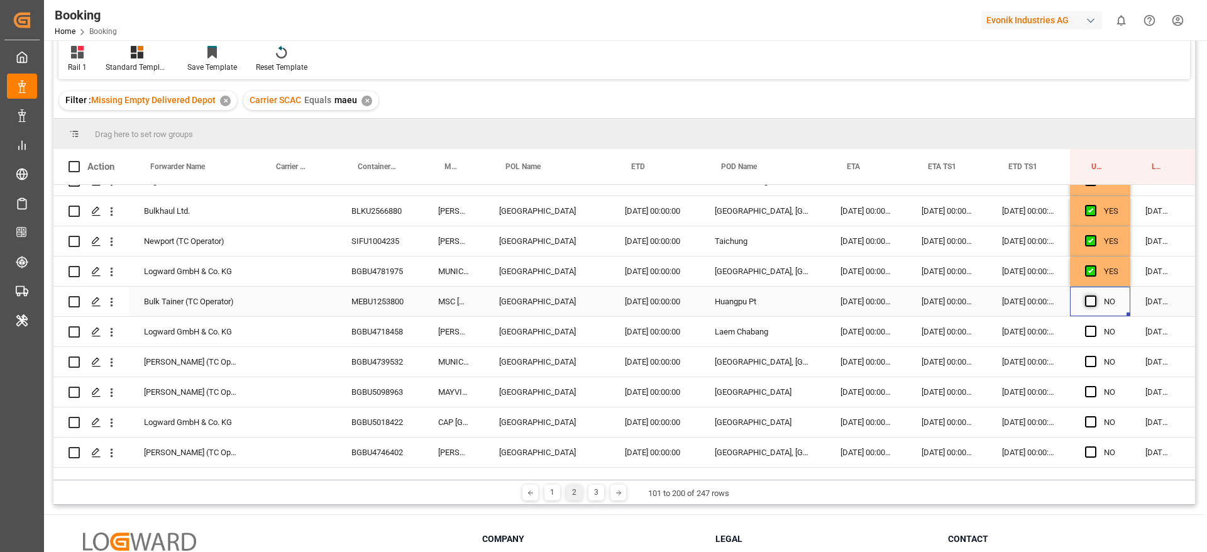
click at [1094, 295] on input "Press SPACE to select this row." at bounding box center [1094, 295] width 0 height 0
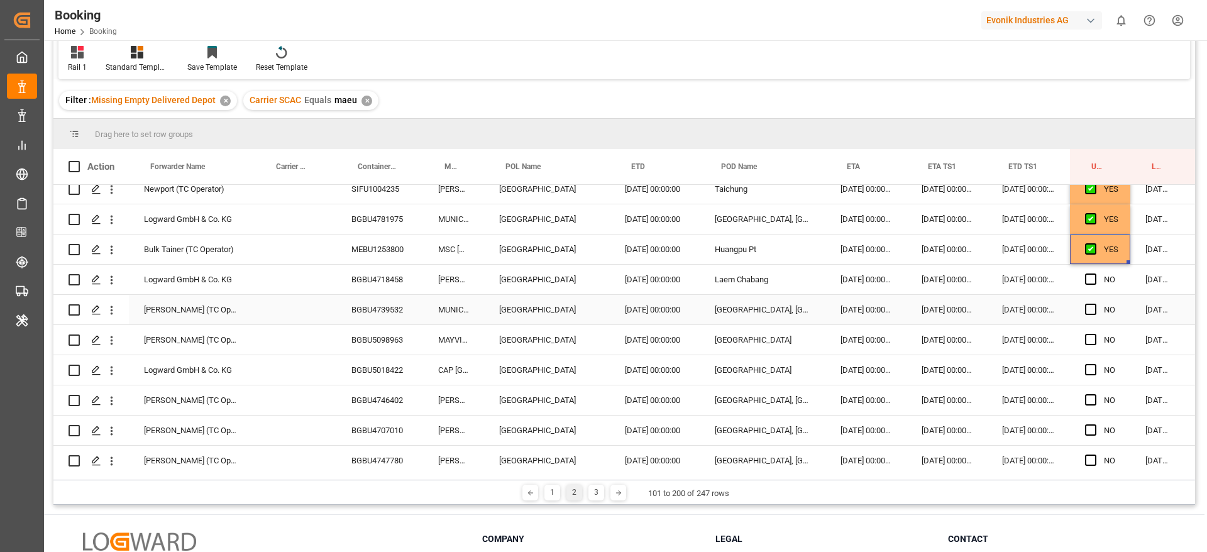
scroll to position [1369, 0]
click at [1092, 278] on span "Press SPACE to select this row." at bounding box center [1090, 278] width 11 height 11
click at [1094, 273] on input "Press SPACE to select this row." at bounding box center [1094, 273] width 0 height 0
click at [1092, 305] on span "Press SPACE to select this row." at bounding box center [1090, 308] width 11 height 11
click at [1094, 303] on input "Press SPACE to select this row." at bounding box center [1094, 303] width 0 height 0
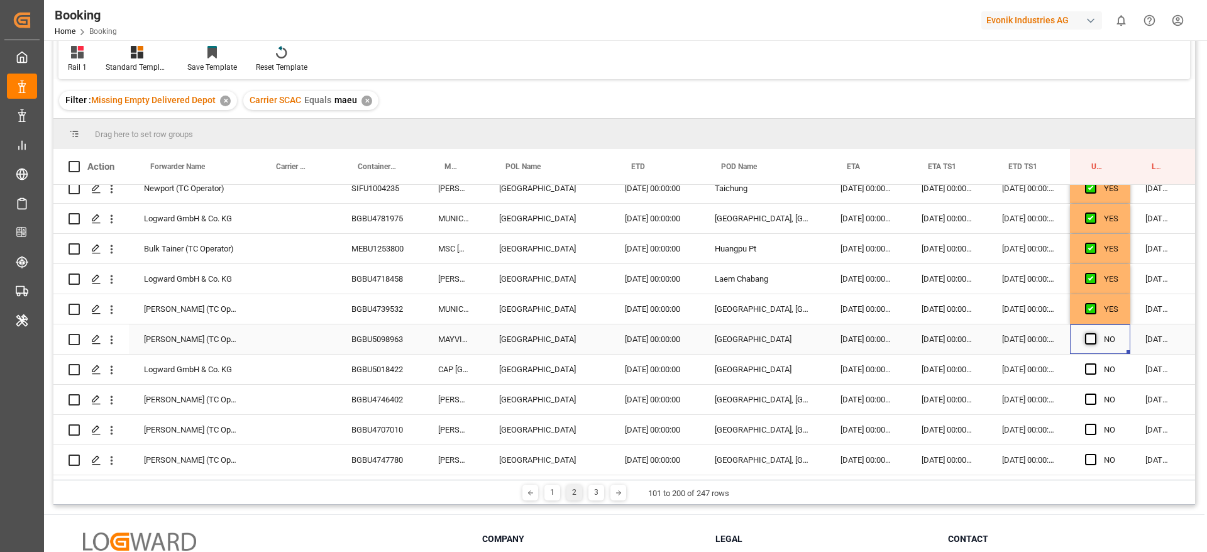
click at [1092, 339] on span "Press SPACE to select this row." at bounding box center [1090, 338] width 11 height 11
click at [1094, 333] on input "Press SPACE to select this row." at bounding box center [1094, 333] width 0 height 0
click at [1092, 365] on span "Press SPACE to select this row." at bounding box center [1090, 368] width 11 height 11
click at [1094, 363] on input "Press SPACE to select this row." at bounding box center [1094, 363] width 0 height 0
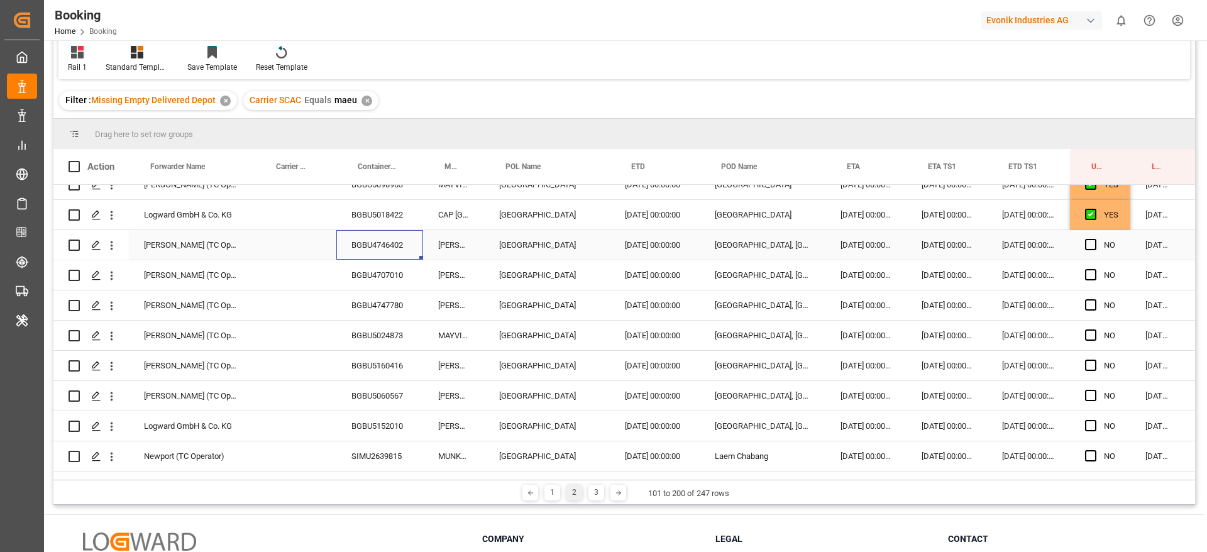
click at [391, 238] on div "BGBU4746402" at bounding box center [379, 245] width 87 height 30
click at [1092, 248] on span "Press SPACE to select this row." at bounding box center [1090, 244] width 11 height 11
click at [1094, 239] on input "Press SPACE to select this row." at bounding box center [1094, 239] width 0 height 0
drag, startPoint x: 1128, startPoint y: 256, endPoint x: 1113, endPoint y: 412, distance: 155.9
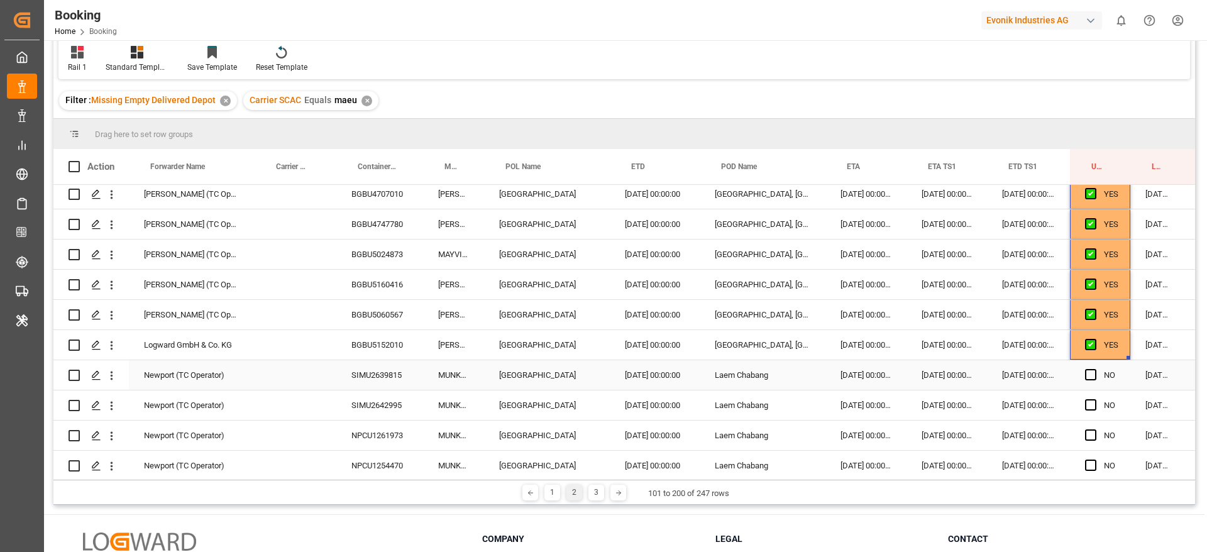
scroll to position [1656, 0]
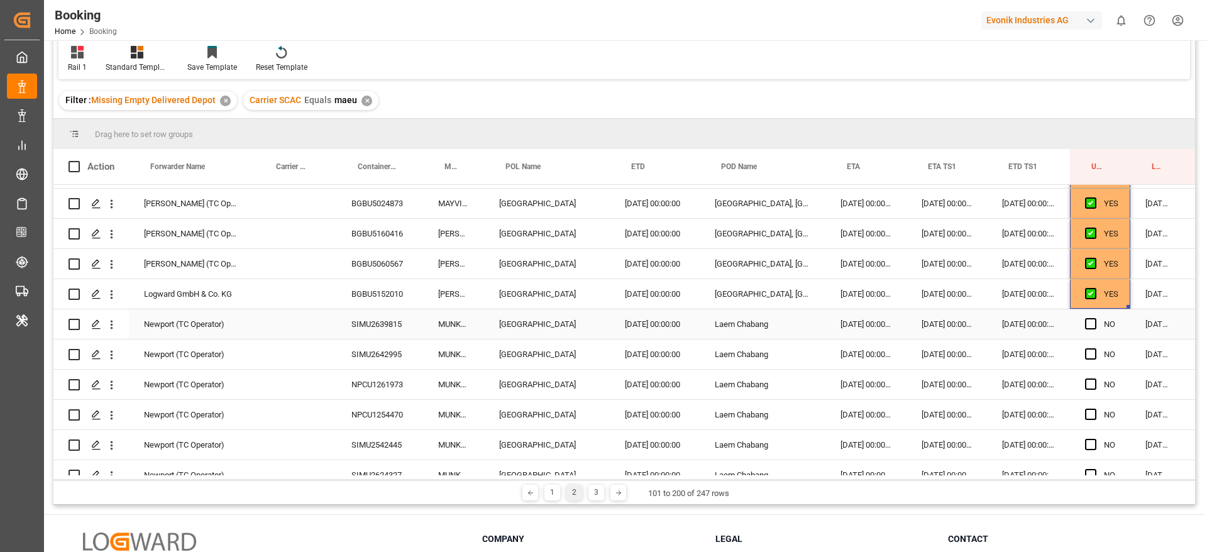
click at [396, 317] on div "SIMU2639815" at bounding box center [379, 324] width 87 height 30
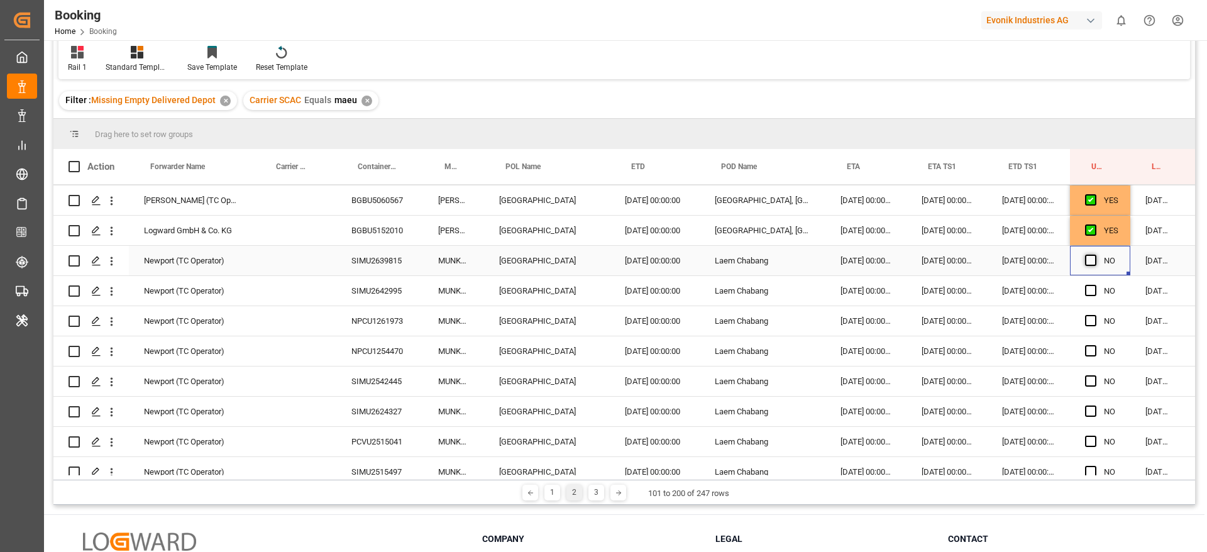
click at [1095, 258] on span "Press SPACE to select this row." at bounding box center [1090, 260] width 11 height 11
click at [1094, 255] on input "Press SPACE to select this row." at bounding box center [1094, 255] width 0 height 0
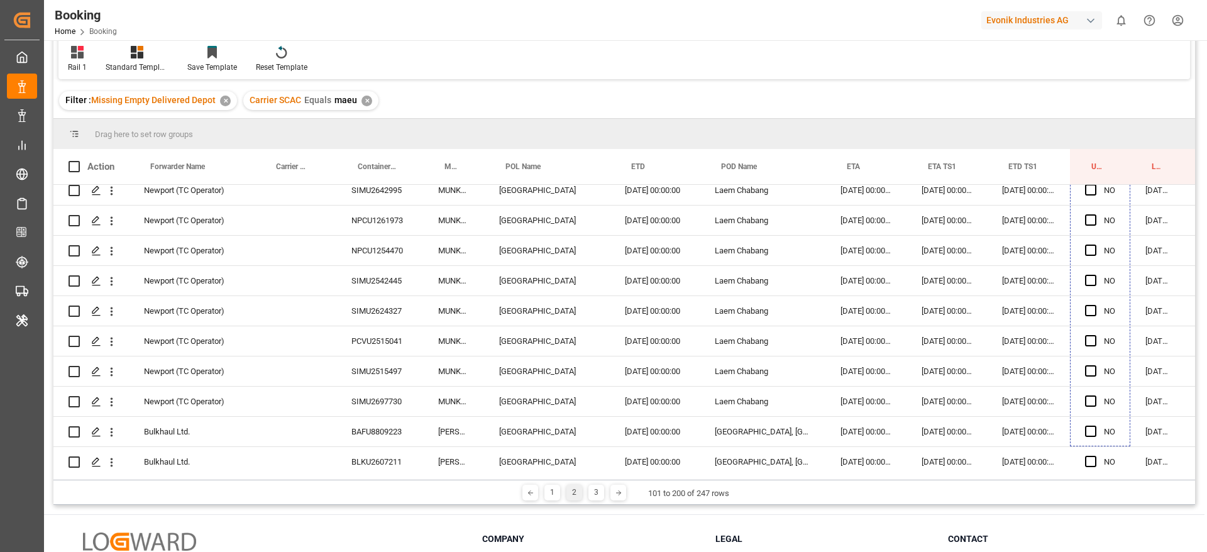
scroll to position [1845, 0]
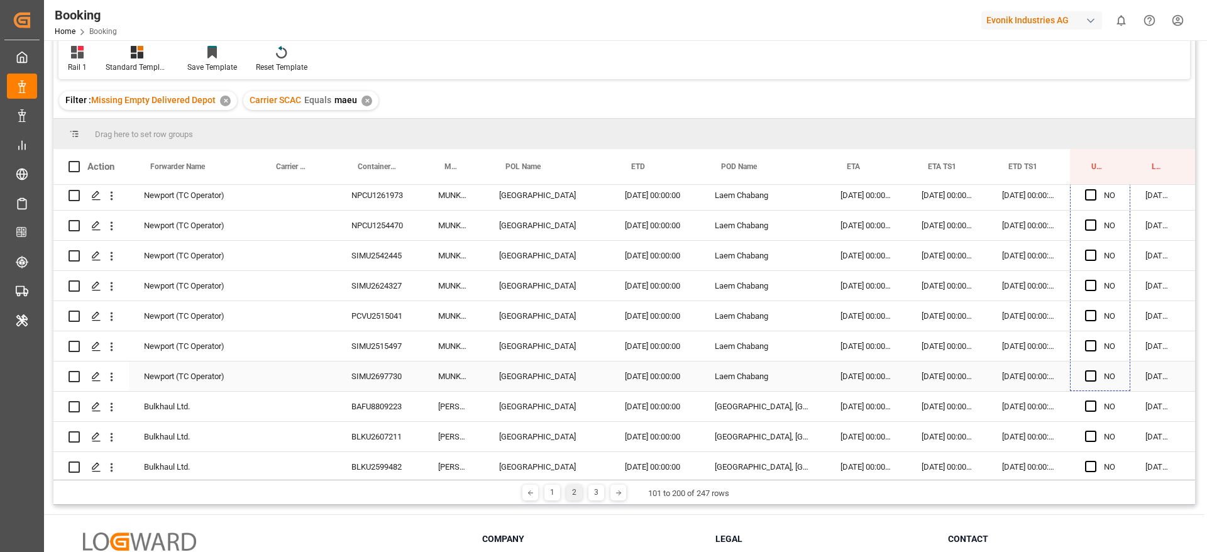
drag, startPoint x: 1128, startPoint y: 271, endPoint x: 1101, endPoint y: 378, distance: 110.8
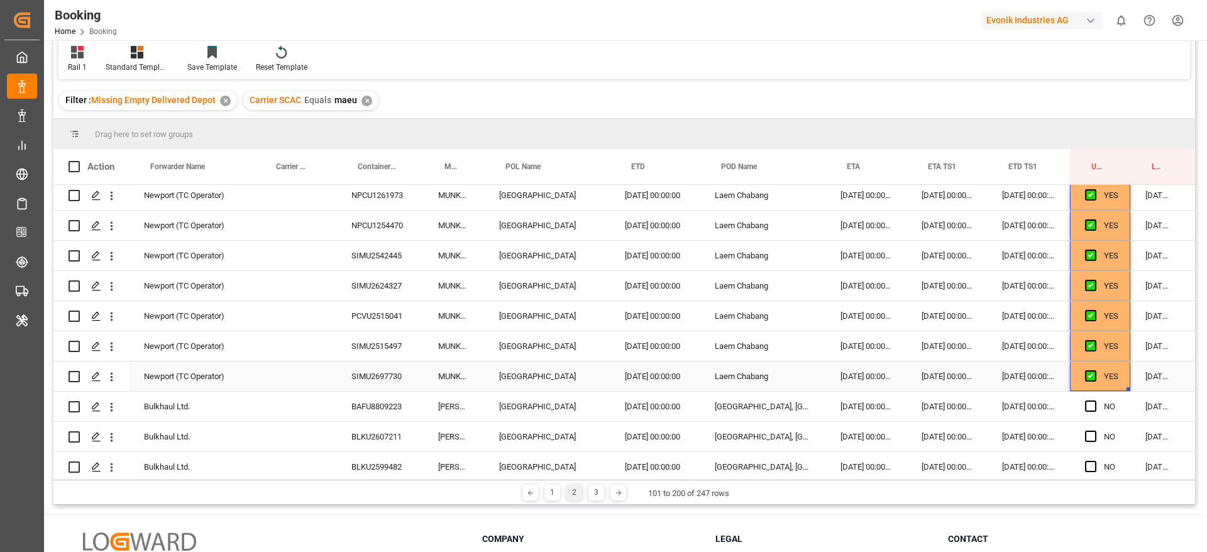
scroll to position [1964, 0]
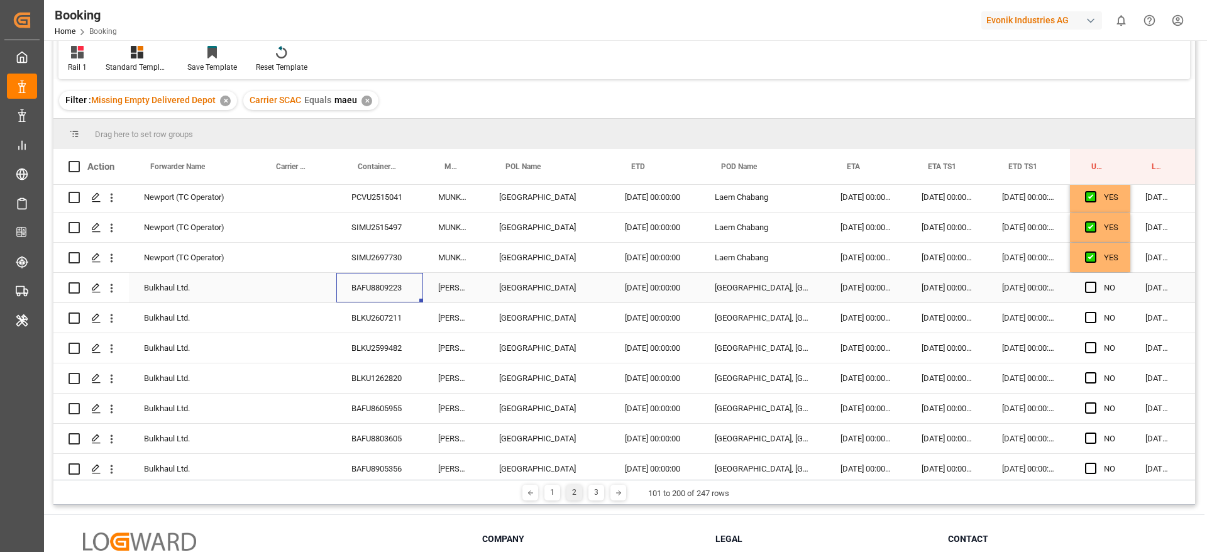
click at [395, 280] on div "BAFU8809223" at bounding box center [379, 288] width 87 height 30
click at [1086, 289] on span "Press SPACE to select this row." at bounding box center [1090, 287] width 11 height 11
click at [1094, 282] on input "Press SPACE to select this row." at bounding box center [1094, 282] width 0 height 0
click at [408, 317] on div "BLKU2607211" at bounding box center [379, 318] width 87 height 30
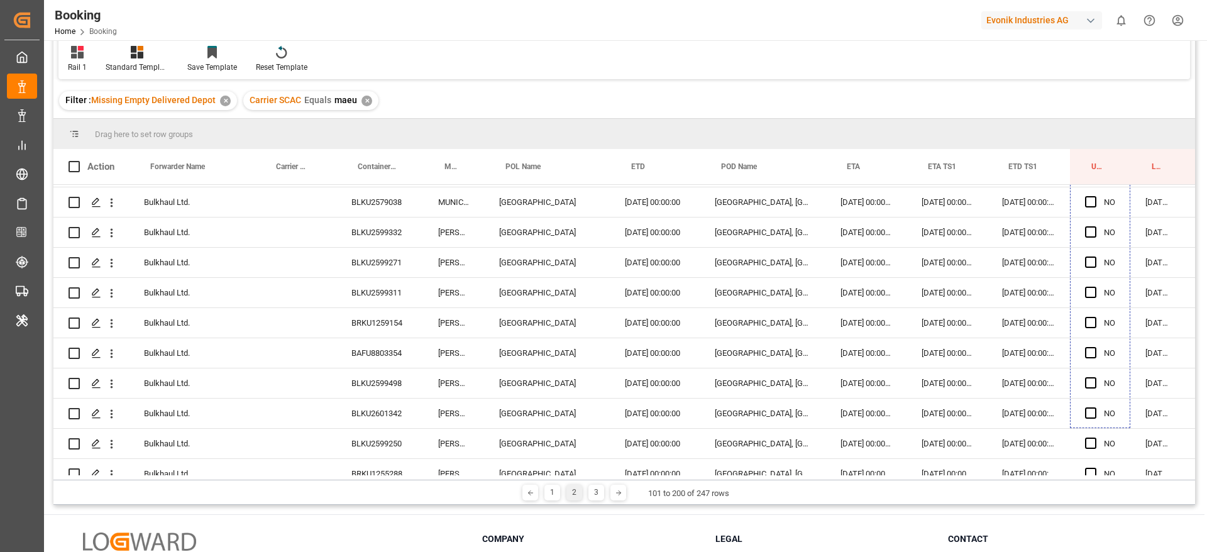
scroll to position [2731, 0]
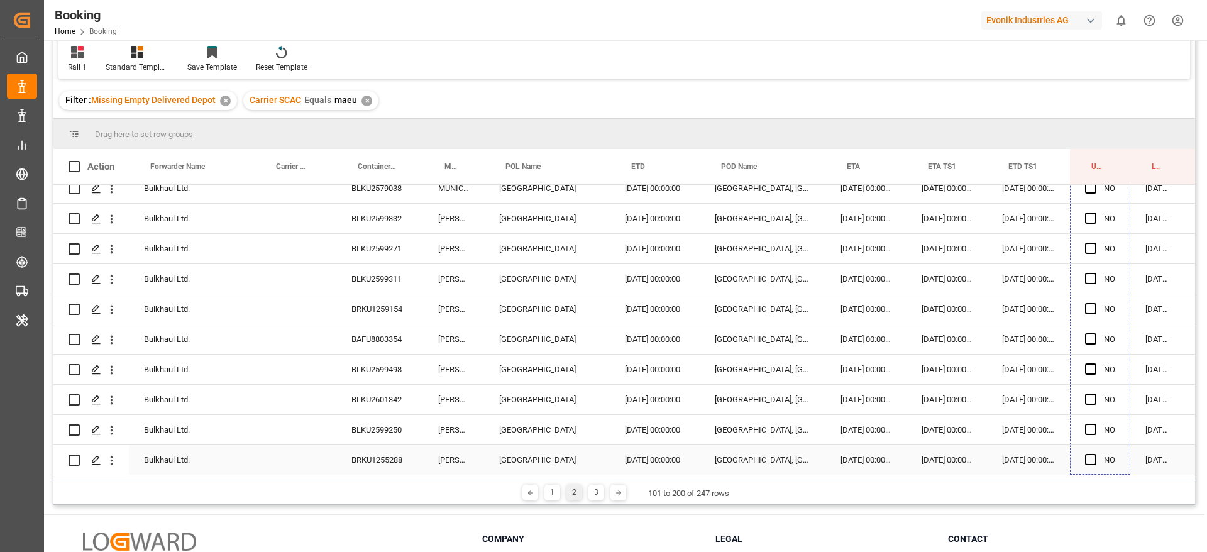
drag, startPoint x: 1127, startPoint y: 284, endPoint x: 1092, endPoint y: 463, distance: 182.0
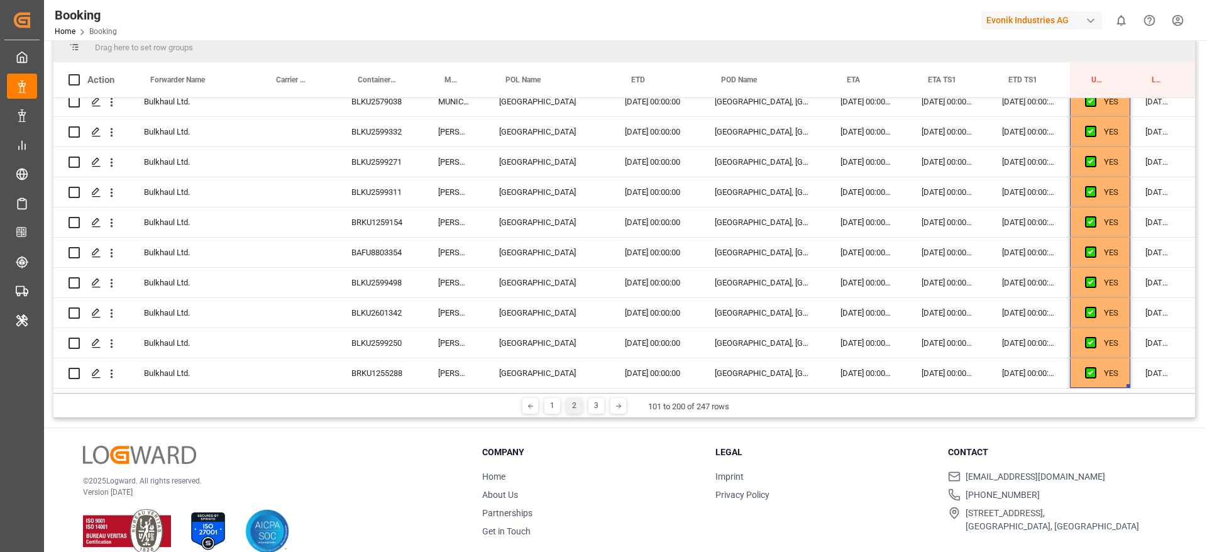
scroll to position [90, 0]
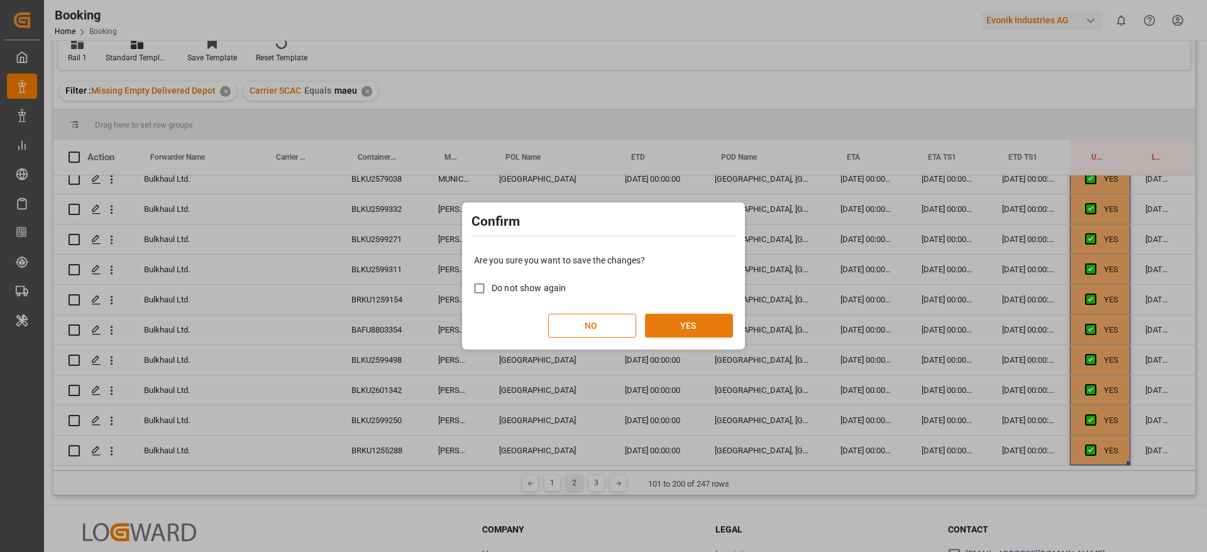
click at [707, 329] on button "YES" at bounding box center [689, 326] width 88 height 24
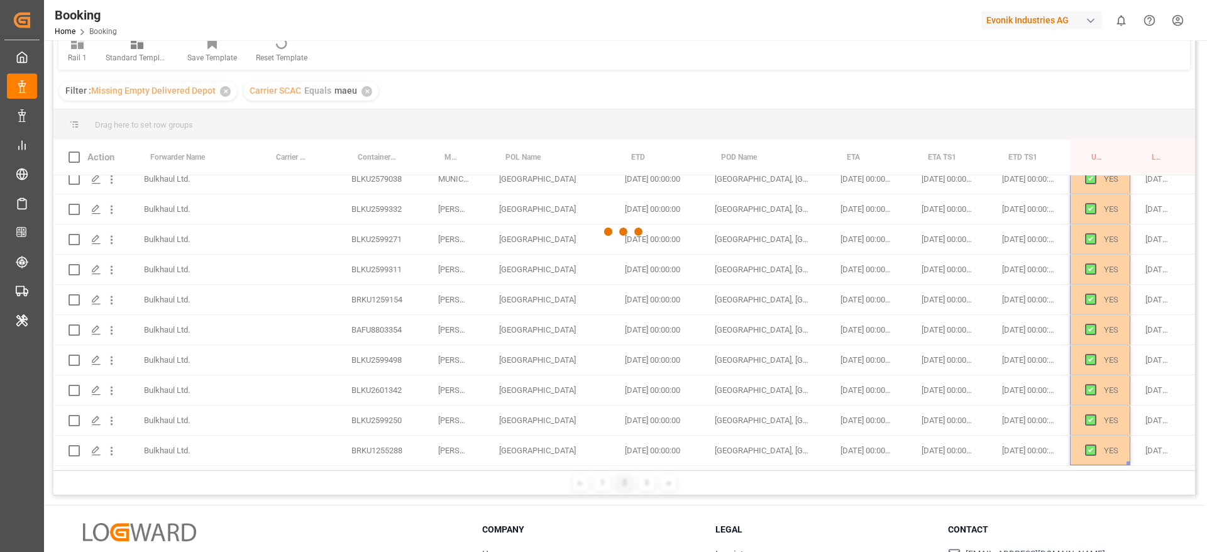
scroll to position [1948, 0]
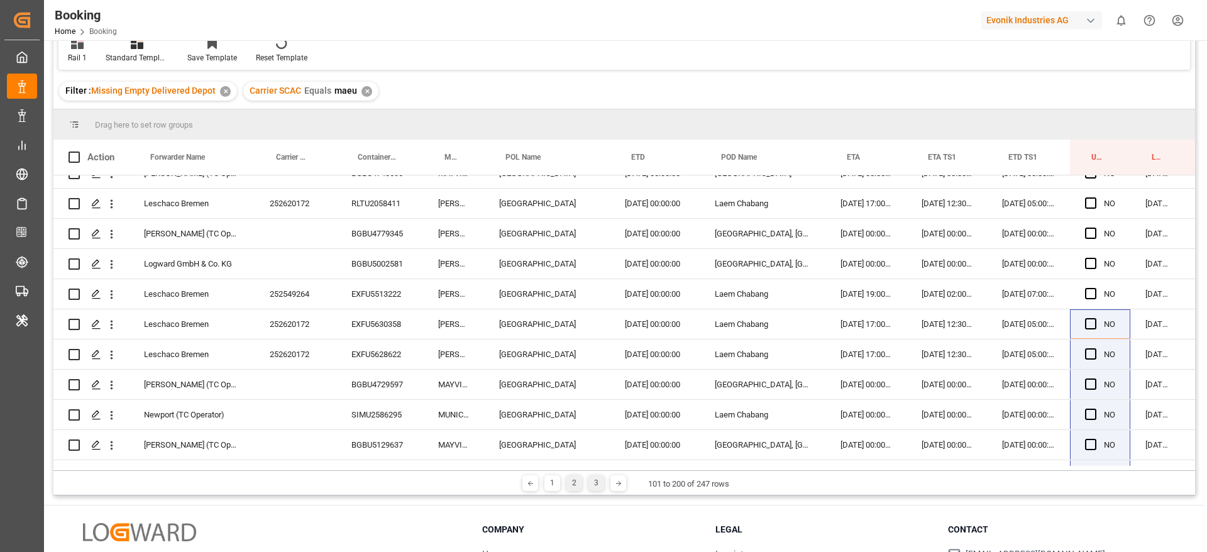
click at [590, 479] on div "3" at bounding box center [596, 483] width 16 height 16
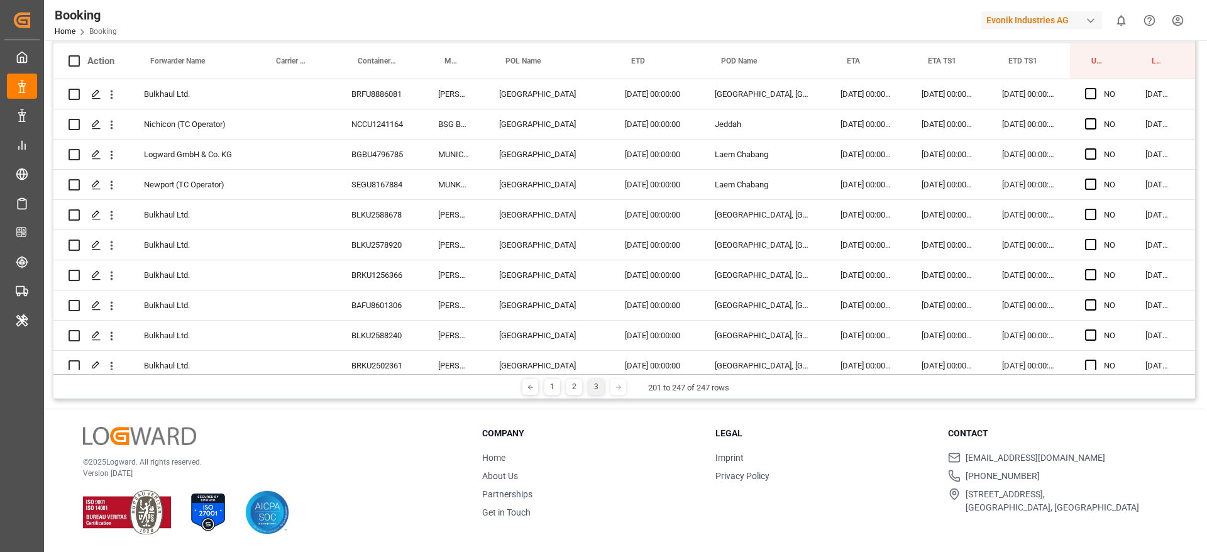
scroll to position [0, 0]
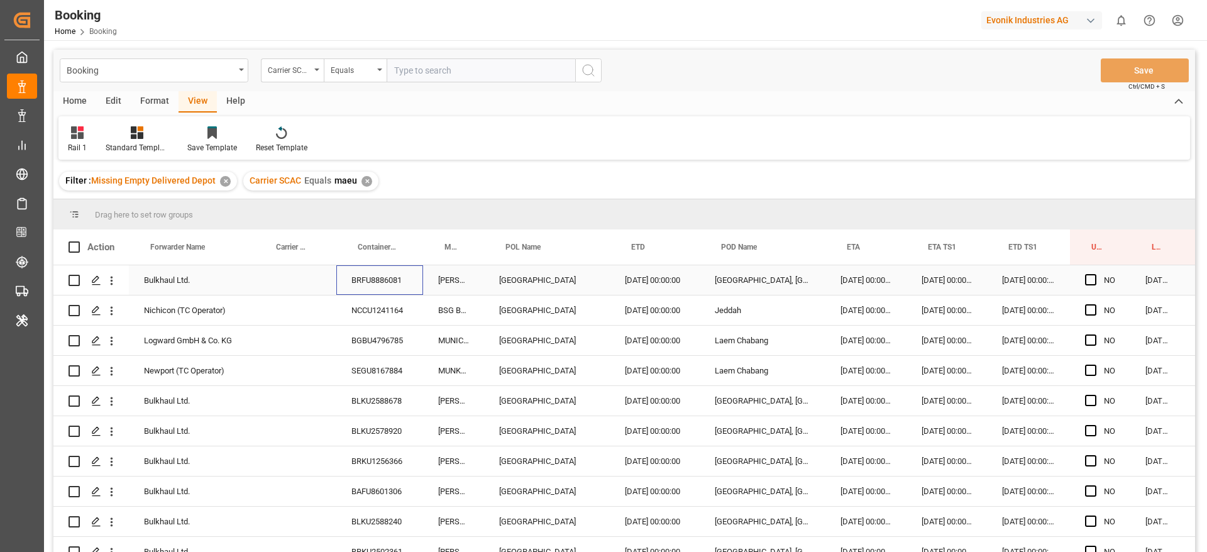
click at [386, 294] on div "BRFU8886081" at bounding box center [379, 280] width 87 height 30
click at [1094, 282] on span "Press SPACE to select this row." at bounding box center [1090, 279] width 11 height 11
click at [1094, 274] on input "Press SPACE to select this row." at bounding box center [1094, 274] width 0 height 0
click at [385, 312] on div "NCCU1241164" at bounding box center [379, 310] width 87 height 30
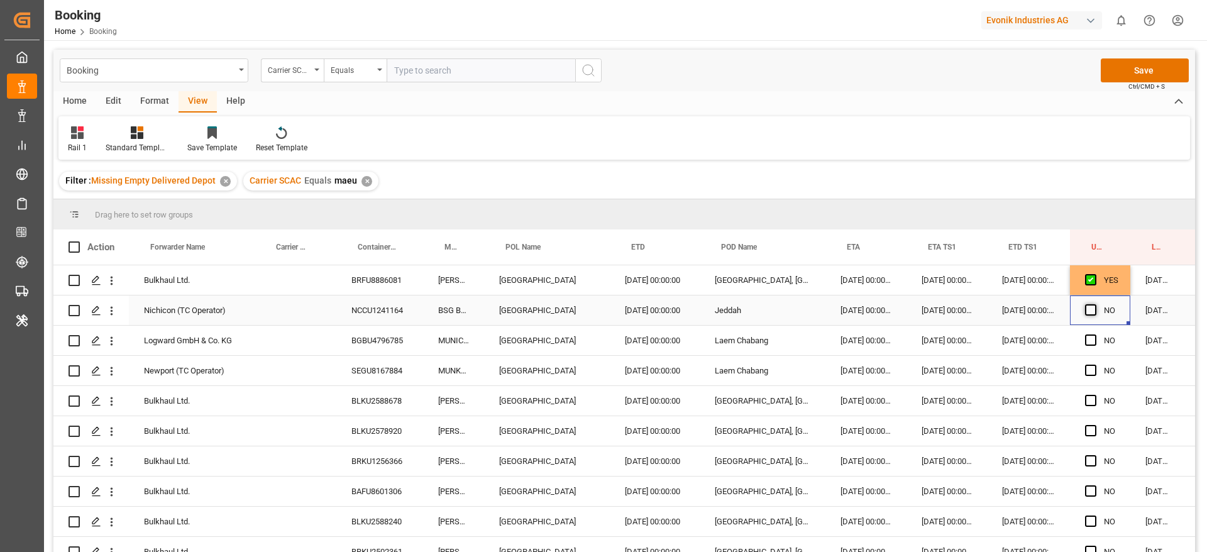
click at [1091, 308] on span "Press SPACE to select this row." at bounding box center [1090, 309] width 11 height 11
click at [1094, 304] on input "Press SPACE to select this row." at bounding box center [1094, 304] width 0 height 0
click at [409, 341] on div "BGBU4796785" at bounding box center [379, 341] width 87 height 30
click at [1091, 344] on span "Press SPACE to select this row." at bounding box center [1090, 339] width 11 height 11
click at [1094, 334] on input "Press SPACE to select this row." at bounding box center [1094, 334] width 0 height 0
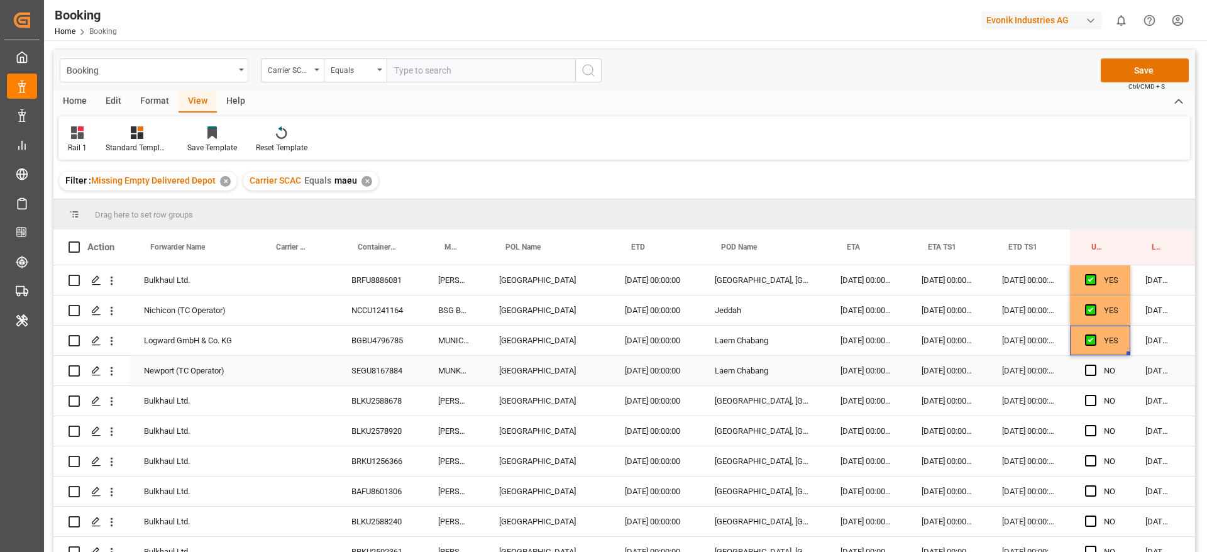
click at [374, 365] on div "SEGU8167884" at bounding box center [379, 371] width 87 height 30
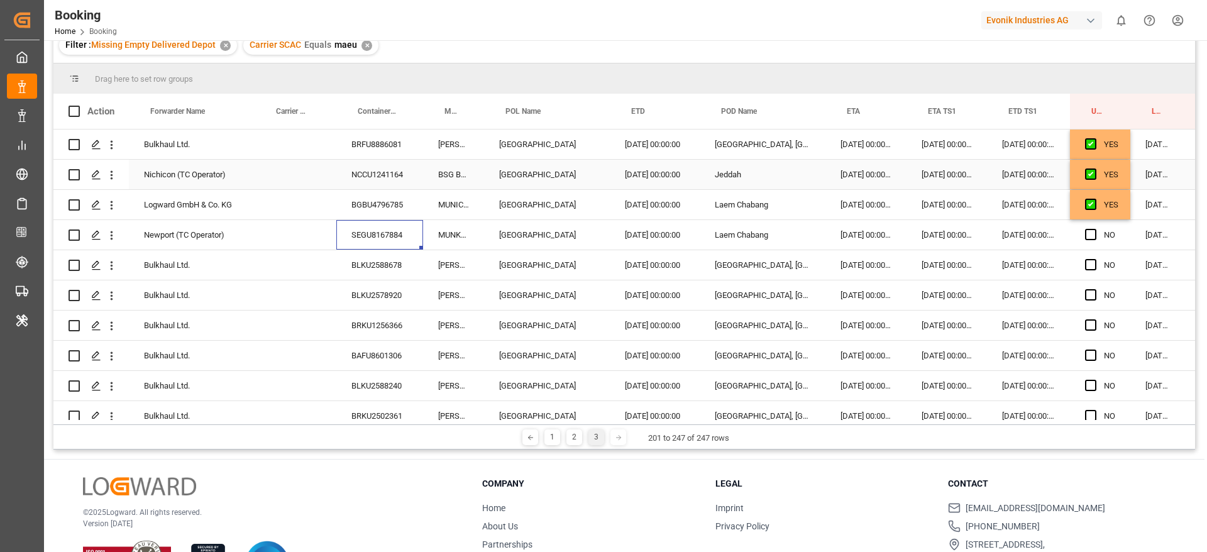
scroll to position [137, 0]
click at [1091, 232] on span "Press SPACE to select this row." at bounding box center [1090, 233] width 11 height 11
click at [1094, 228] on input "Press SPACE to select this row." at bounding box center [1094, 228] width 0 height 0
click at [407, 255] on div "BLKU2588678" at bounding box center [379, 264] width 87 height 30
click at [1088, 270] on div "Press SPACE to select this row." at bounding box center [1094, 264] width 19 height 29
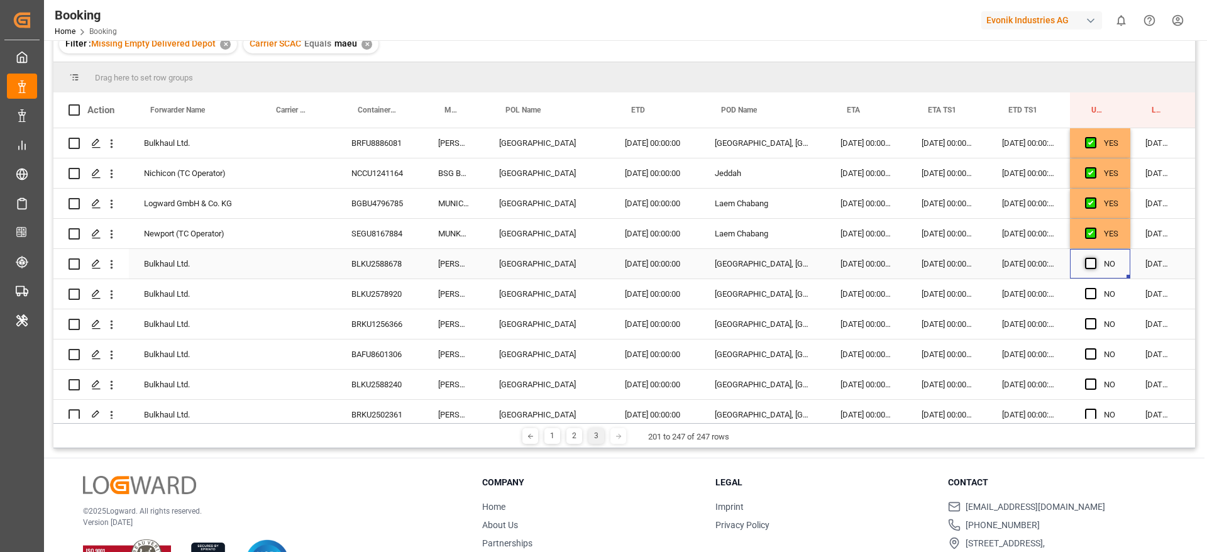
click at [1092, 263] on span "Press SPACE to select this row." at bounding box center [1090, 263] width 11 height 11
click at [1094, 258] on input "Press SPACE to select this row." at bounding box center [1094, 258] width 0 height 0
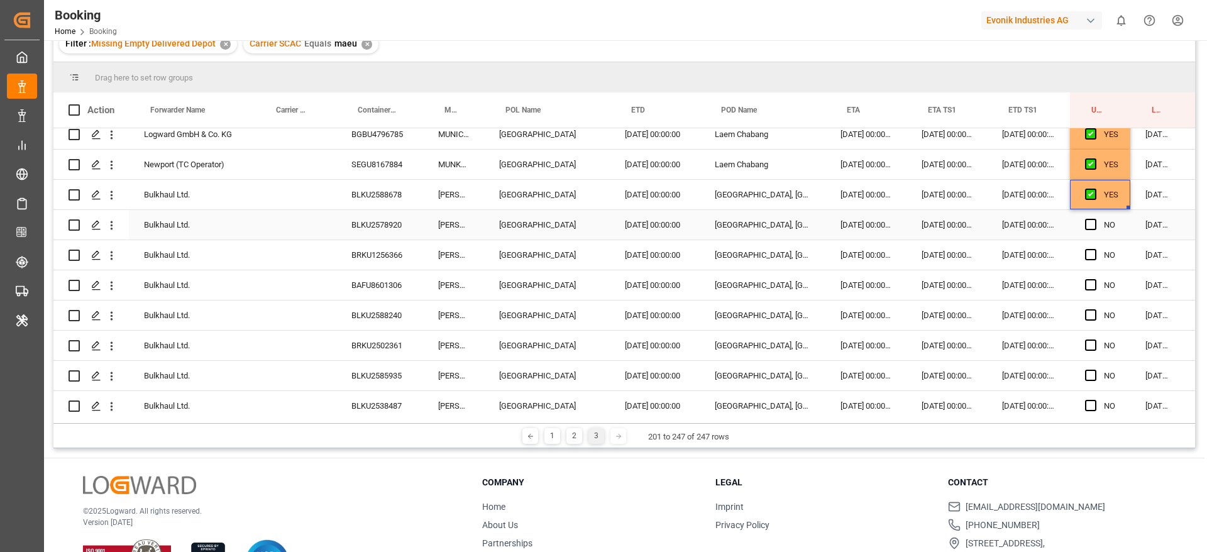
scroll to position [70, 0]
click at [1087, 226] on span "Press SPACE to select this row." at bounding box center [1090, 223] width 11 height 11
click at [1094, 218] on input "Press SPACE to select this row." at bounding box center [1094, 218] width 0 height 0
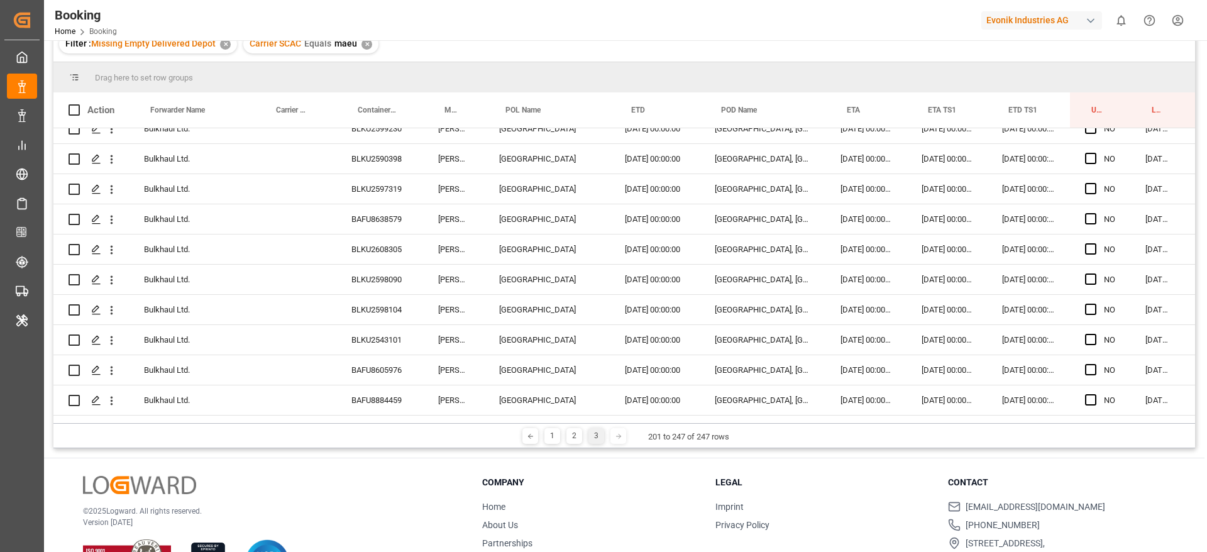
scroll to position [1076, 0]
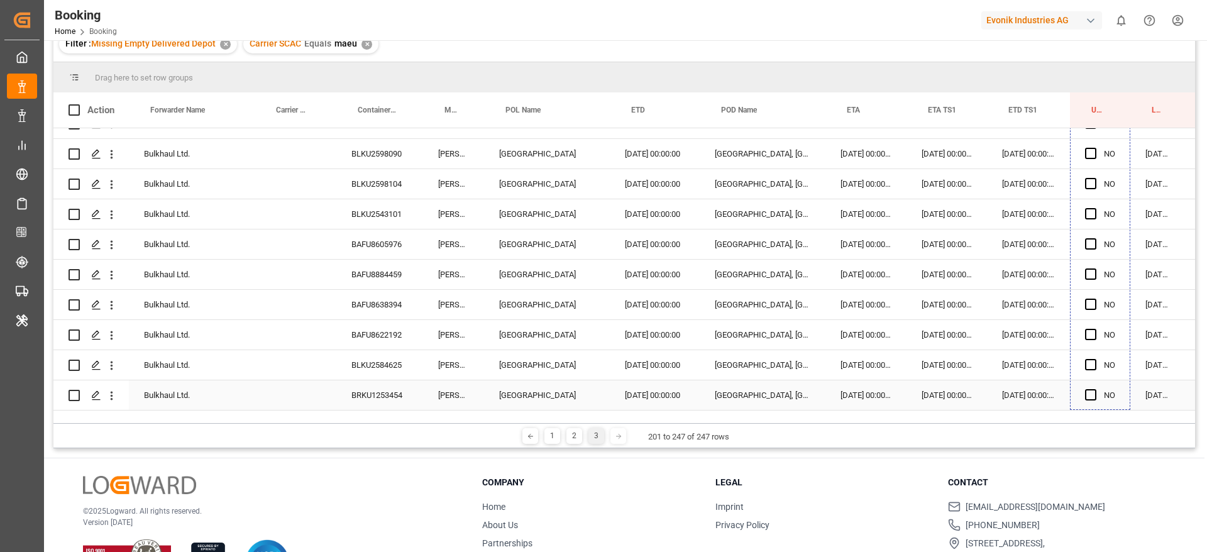
drag, startPoint x: 1129, startPoint y: 235, endPoint x: 1111, endPoint y: 404, distance: 169.4
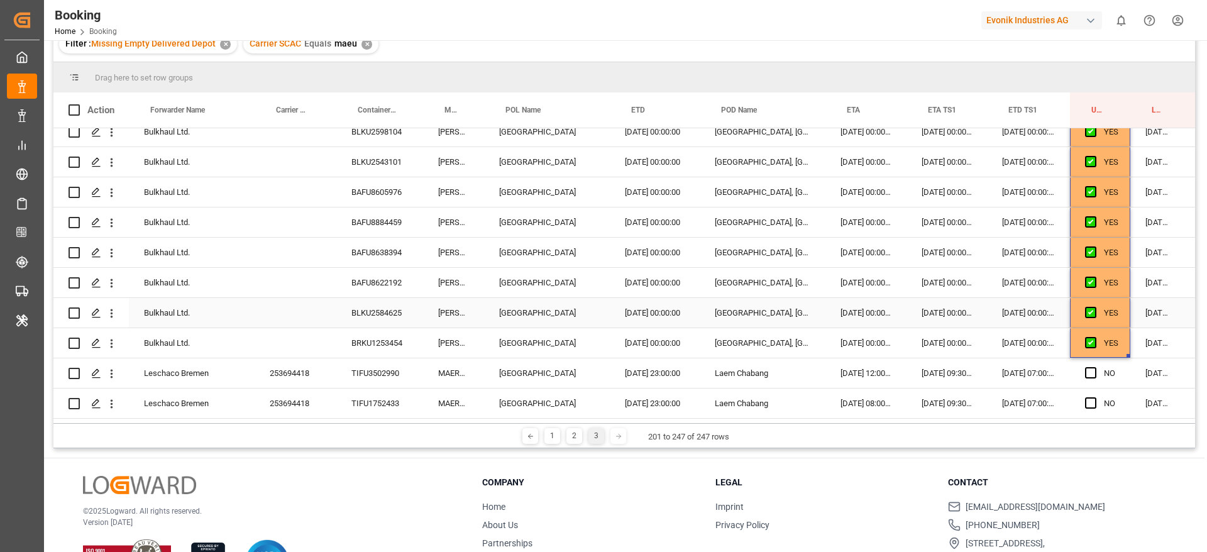
scroll to position [186, 0]
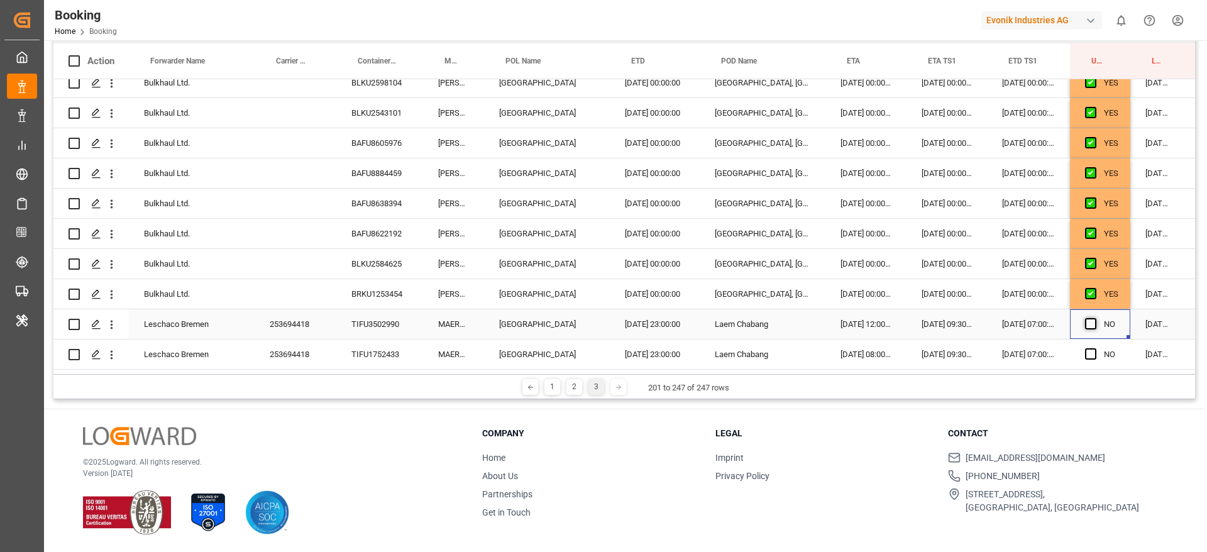
click at [1091, 320] on span "Press SPACE to select this row." at bounding box center [1090, 323] width 11 height 11
click at [1094, 318] on input "Press SPACE to select this row." at bounding box center [1094, 318] width 0 height 0
click at [1092, 348] on span "Press SPACE to select this row." at bounding box center [1090, 353] width 11 height 11
click at [1094, 348] on input "Press SPACE to select this row." at bounding box center [1094, 348] width 0 height 0
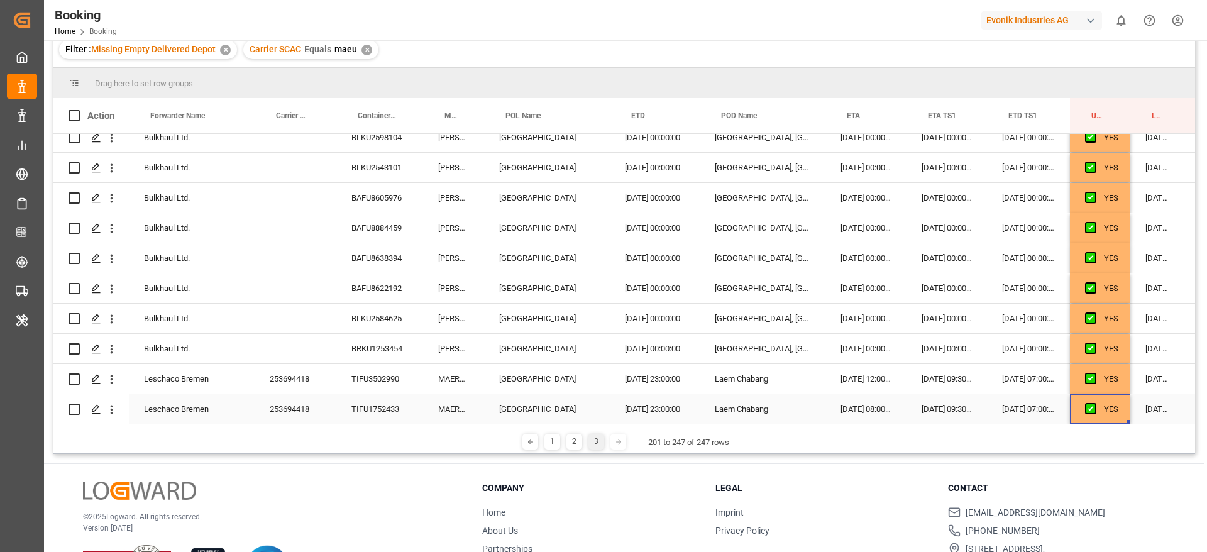
scroll to position [131, 0]
click at [383, 382] on div "TIFU3502990" at bounding box center [379, 380] width 87 height 30
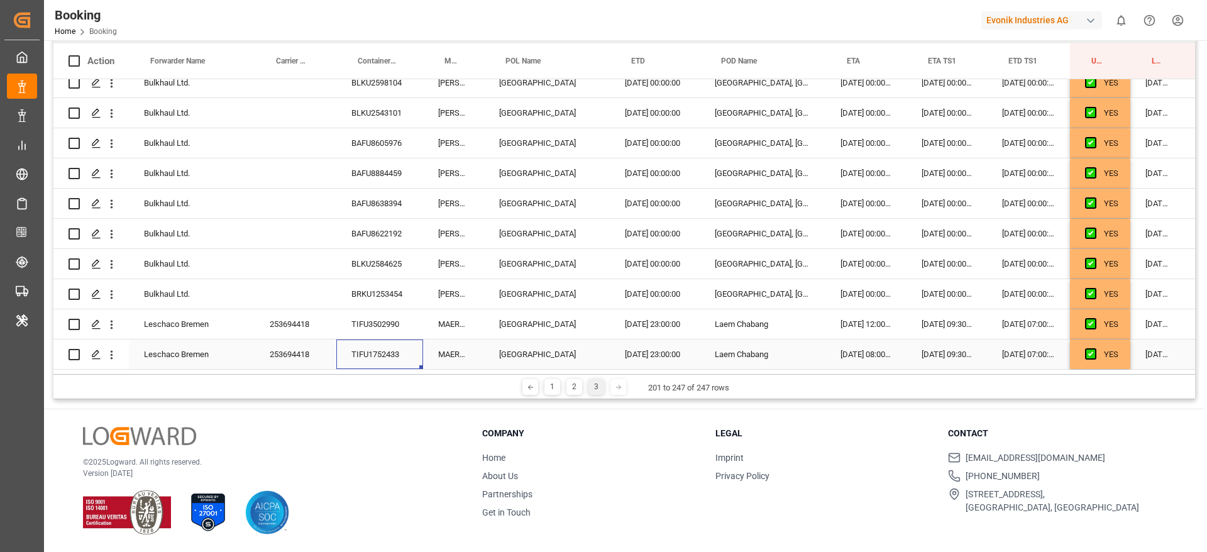
click at [383, 344] on div "TIFU1752433" at bounding box center [379, 354] width 87 height 30
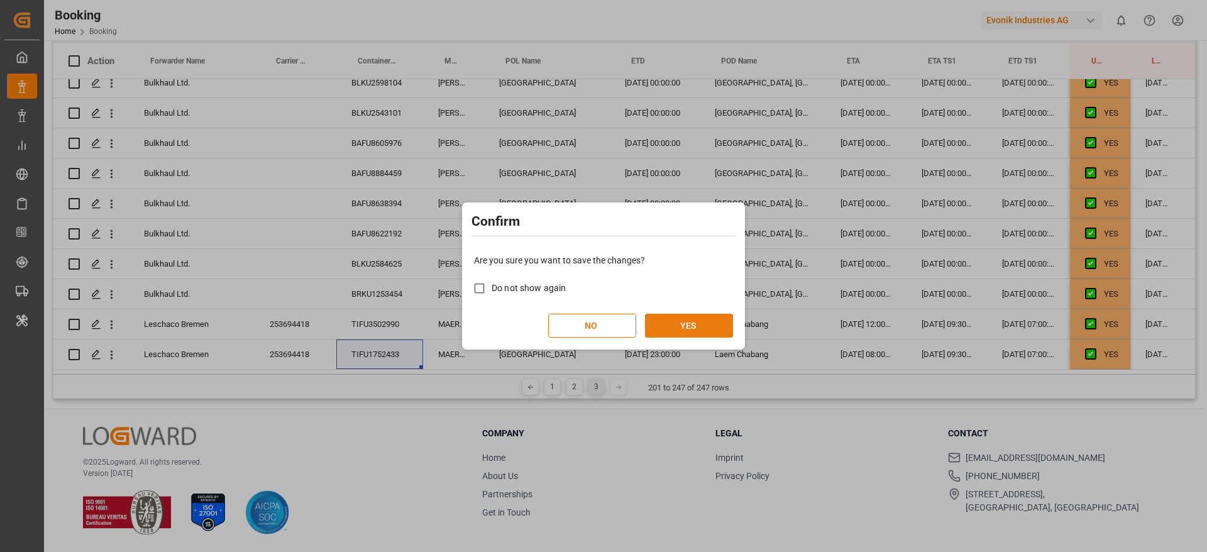
click at [703, 320] on button "YES" at bounding box center [689, 326] width 88 height 24
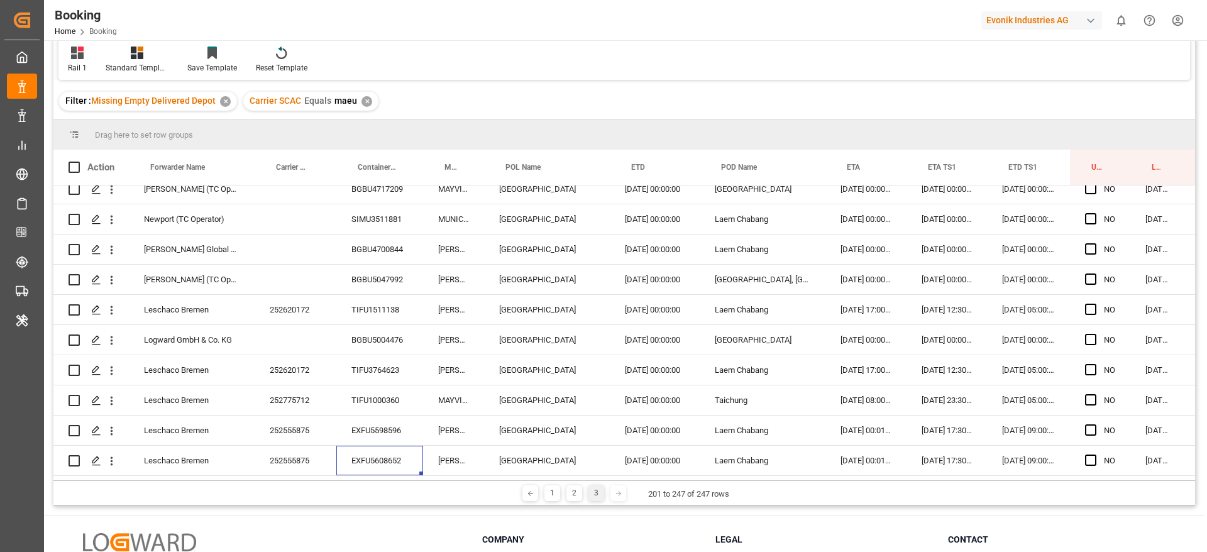
scroll to position [79, 0]
